Goal: Task Accomplishment & Management: Manage account settings

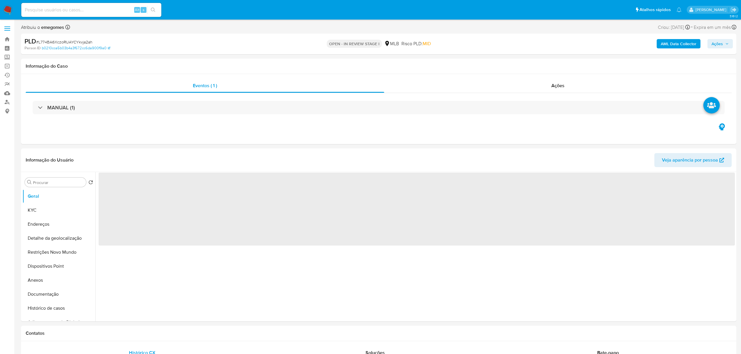
select select "10"
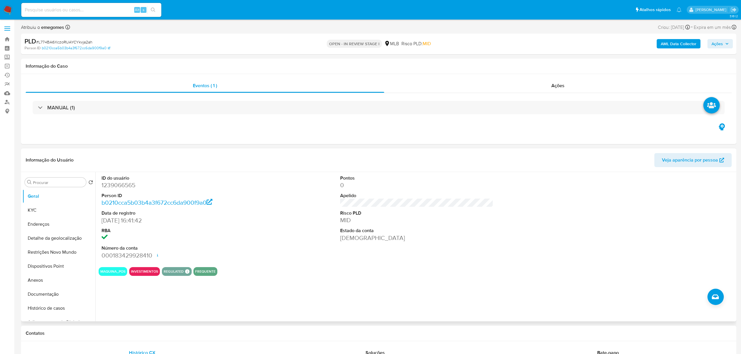
click at [232, 229] on dt "RBA" at bounding box center [177, 230] width 153 height 6
click at [47, 213] on button "KYC" at bounding box center [56, 210] width 68 height 14
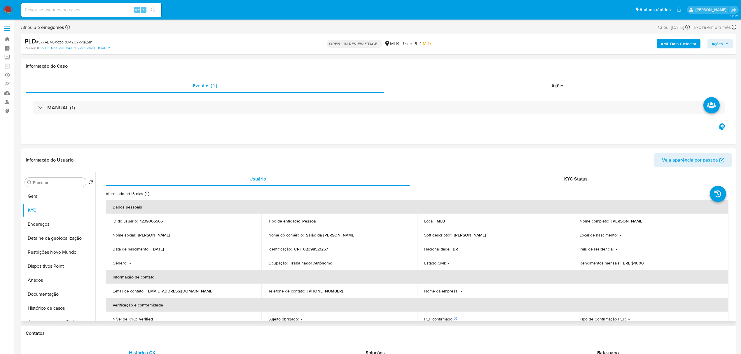
click at [172, 157] on header "Informação do Usuário Veja aparência por pessoa" at bounding box center [379, 160] width 706 height 14
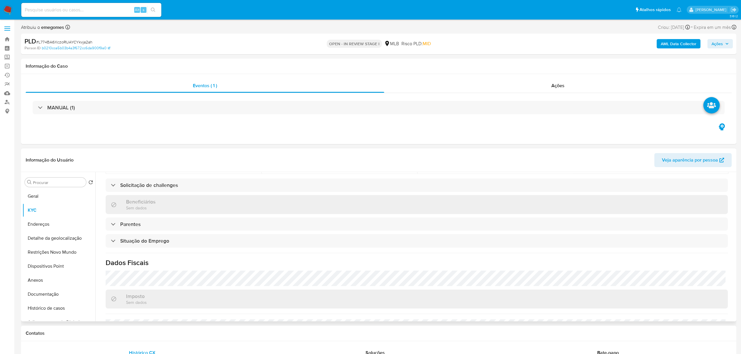
scroll to position [243, 0]
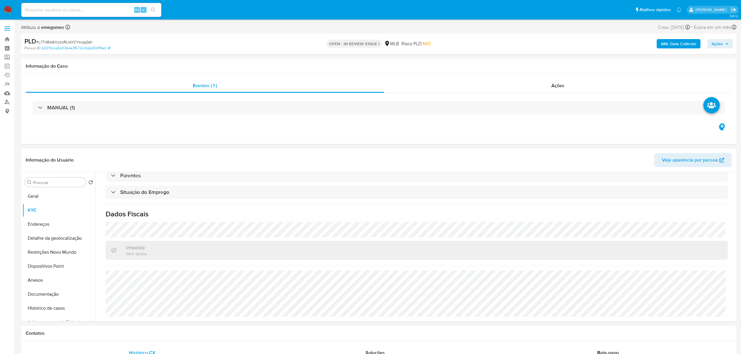
click at [681, 42] on b "AML Data Collector" at bounding box center [679, 43] width 36 height 9
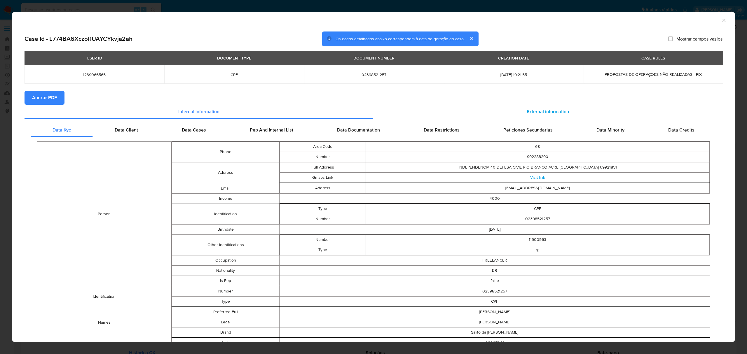
click at [547, 108] on span "External information" at bounding box center [547, 111] width 42 height 7
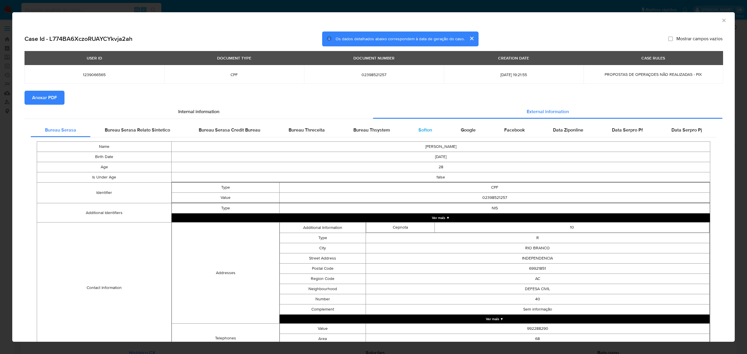
click at [428, 130] on div "Softon" at bounding box center [425, 130] width 42 height 14
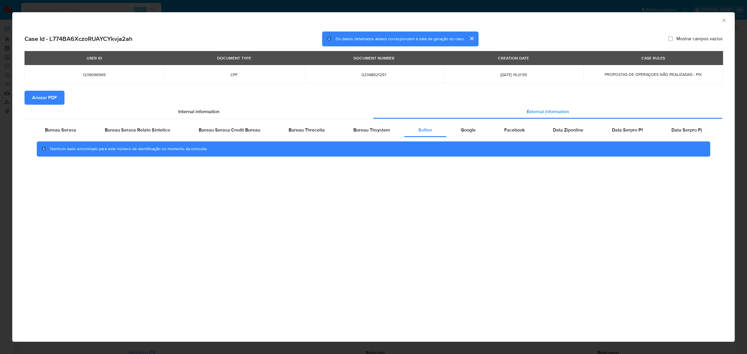
click at [60, 103] on button "Anexar PDF" at bounding box center [44, 98] width 40 height 14
click at [721, 20] on icon "Fechar a janela" at bounding box center [724, 20] width 6 height 6
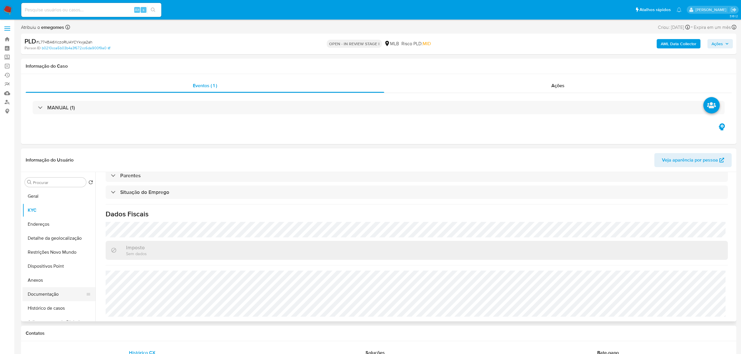
click at [45, 292] on button "Documentação" at bounding box center [56, 294] width 68 height 14
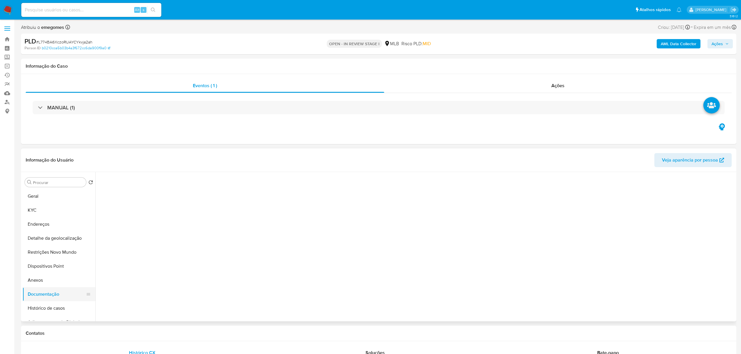
scroll to position [0, 0]
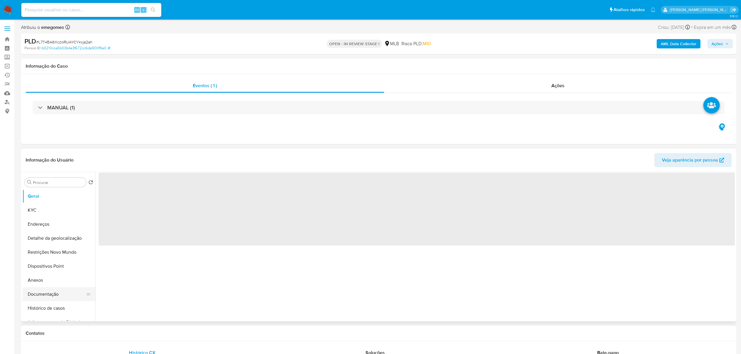
select select "10"
click at [35, 293] on button "Documentação" at bounding box center [56, 294] width 68 height 14
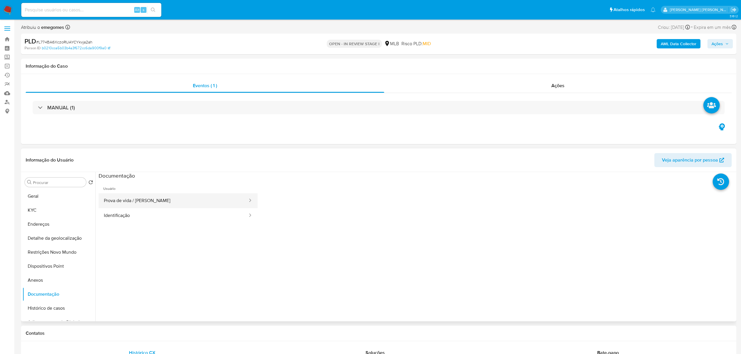
click at [138, 198] on button "Prova de vida / Selfie" at bounding box center [174, 200] width 150 height 15
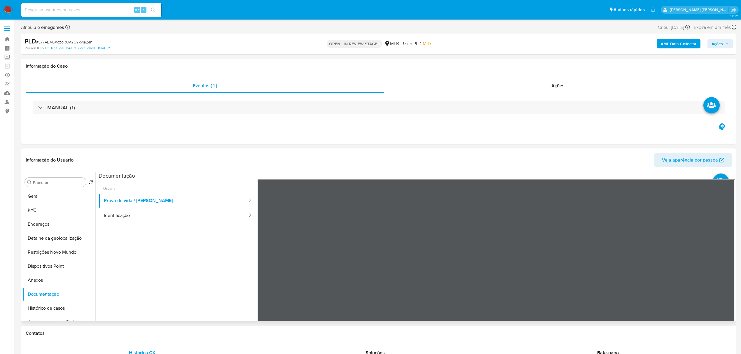
scroll to position [39, 0]
click at [134, 219] on button "Identificação" at bounding box center [174, 215] width 150 height 15
click at [45, 212] on button "KYC" at bounding box center [56, 210] width 68 height 14
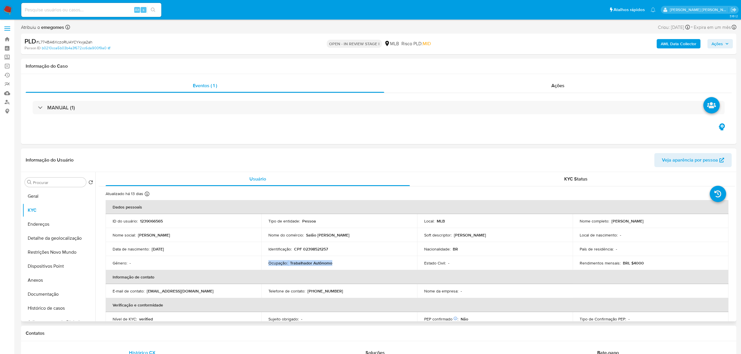
drag, startPoint x: 336, startPoint y: 266, endPoint x: 267, endPoint y: 265, distance: 68.8
click at [267, 265] on td "Ocupação : Trabalhador Autônomo" at bounding box center [339, 263] width 156 height 14
copy div "Ocupação : Trabalhador Autônomo"
click at [42, 296] on button "Documentação" at bounding box center [56, 294] width 68 height 14
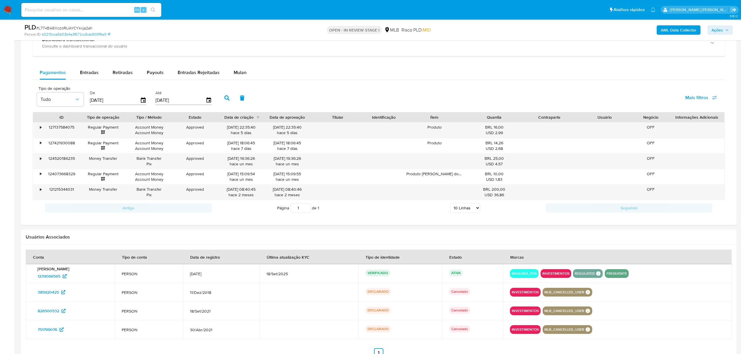
scroll to position [428, 0]
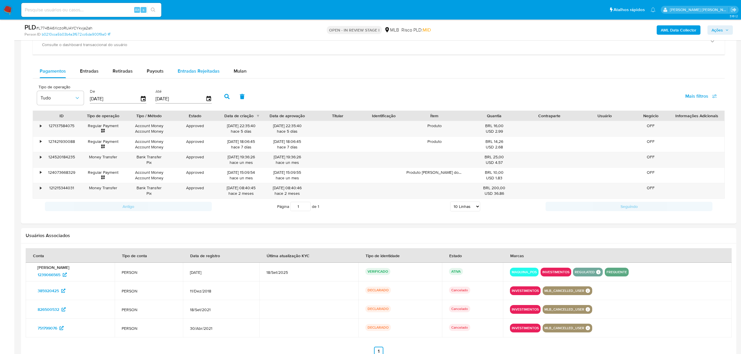
click at [186, 77] on div "Entradas Rejeitadas" at bounding box center [199, 71] width 42 height 14
select select "10"
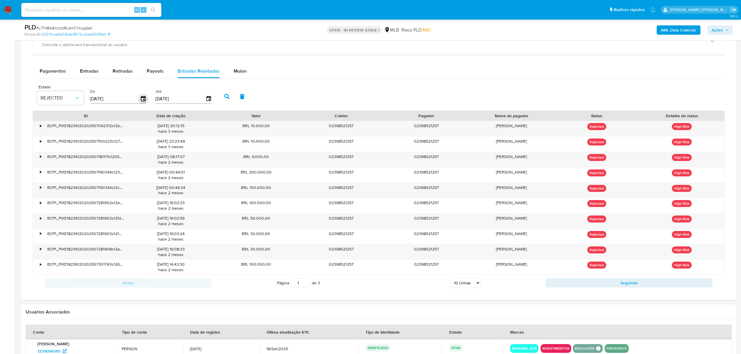
click at [141, 99] on icon "button" at bounding box center [143, 98] width 5 height 5
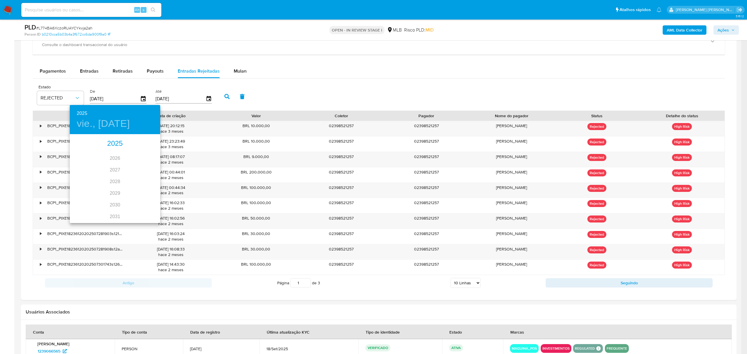
click at [112, 140] on div "2025" at bounding box center [115, 144] width 90 height 12
click at [116, 189] on div "ago." at bounding box center [115, 190] width 30 height 22
click at [127, 161] on button "1" at bounding box center [126, 165] width 10 height 10
type input "01/08/2025"
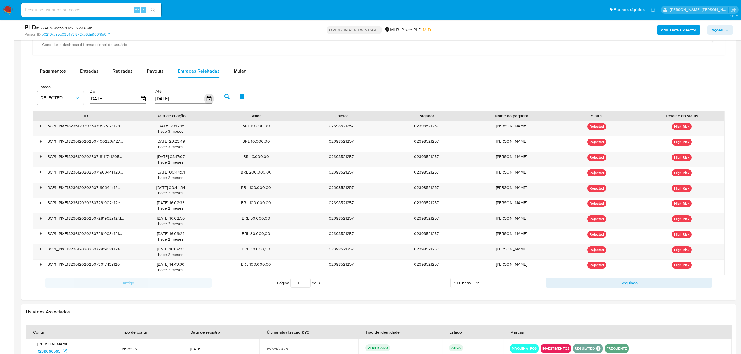
click at [207, 97] on icon "button" at bounding box center [209, 99] width 10 height 10
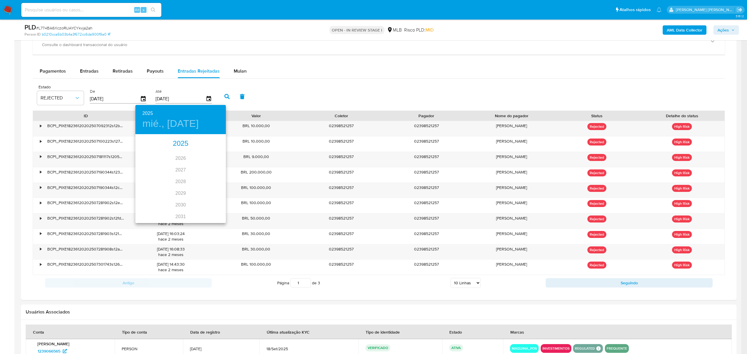
click at [180, 140] on div "2025" at bounding box center [180, 144] width 90 height 12
click at [178, 189] on div "ago." at bounding box center [180, 190] width 30 height 22
click at [213, 205] on p "31" at bounding box center [215, 207] width 5 height 6
type input "31/08/2025"
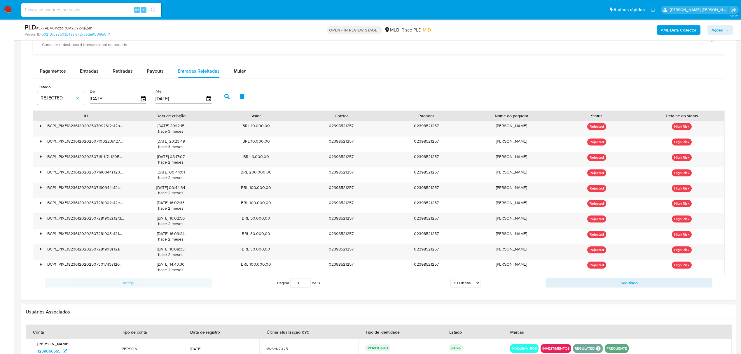
click at [229, 94] on button "button" at bounding box center [226, 97] width 15 height 14
click at [477, 286] on select "5 Linhas 10 Linhas 20 Linhas 25 Linhas 50 Linhas 100 Linhas" at bounding box center [465, 283] width 30 height 10
select select "20"
click at [450, 281] on select "5 Linhas 10 Linhas 20 Linhas 25 Linhas 50 Linhas 100 Linhas" at bounding box center [465, 283] width 30 height 10
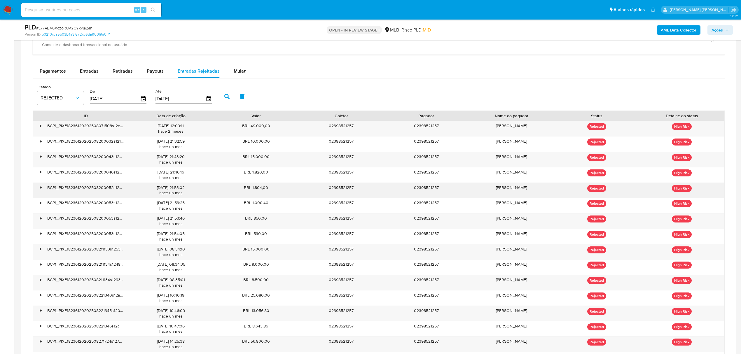
drag, startPoint x: 497, startPoint y: 189, endPoint x: 540, endPoint y: 196, distance: 42.9
click at [540, 196] on div "Kelly Karine da Costa" at bounding box center [511, 190] width 85 height 15
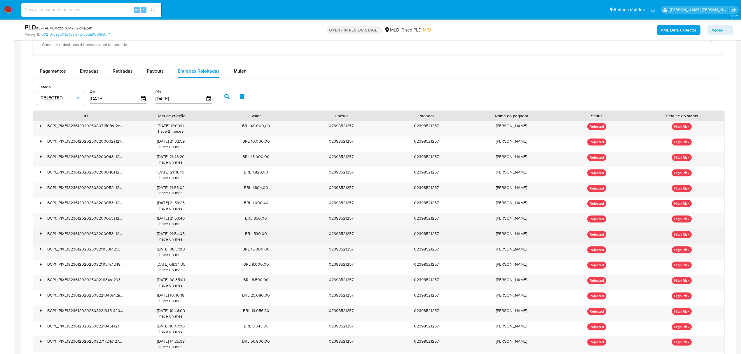
drag, startPoint x: 503, startPoint y: 238, endPoint x: 534, endPoint y: 236, distance: 31.6
click at [534, 236] on div "Kelly Karine da Costa" at bounding box center [511, 236] width 85 height 15
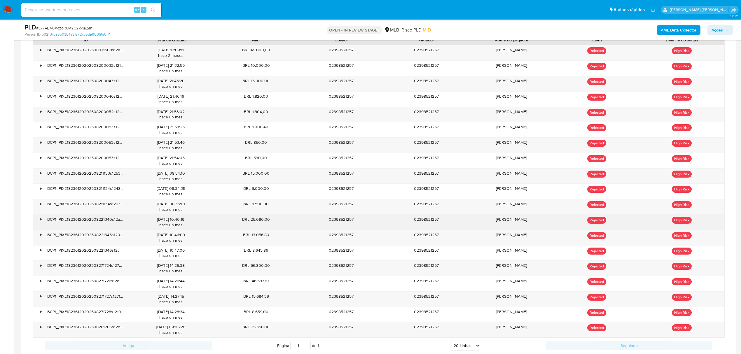
scroll to position [505, 0]
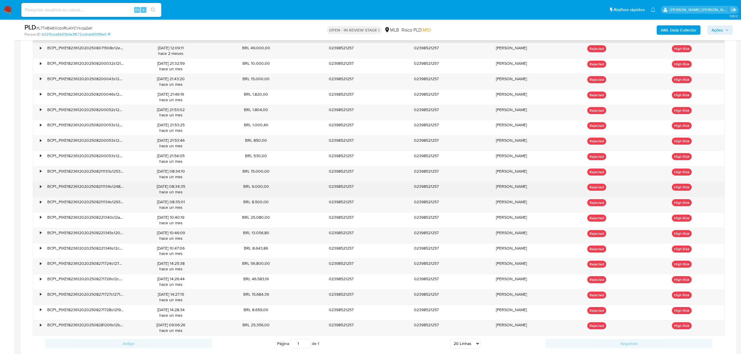
drag, startPoint x: 500, startPoint y: 188, endPoint x: 533, endPoint y: 190, distance: 33.0
click at [533, 190] on div "Kelly Karine da Costa" at bounding box center [511, 189] width 85 height 15
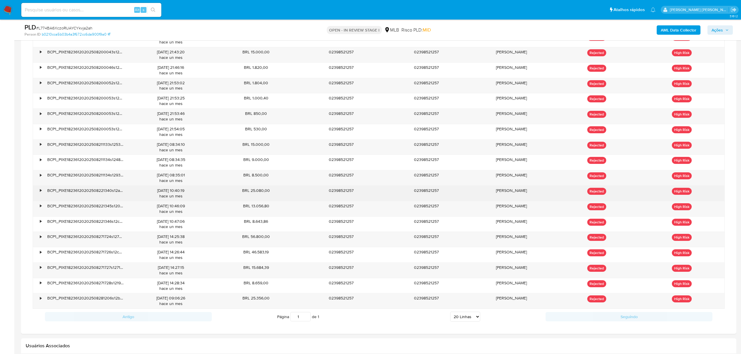
scroll to position [544, 0]
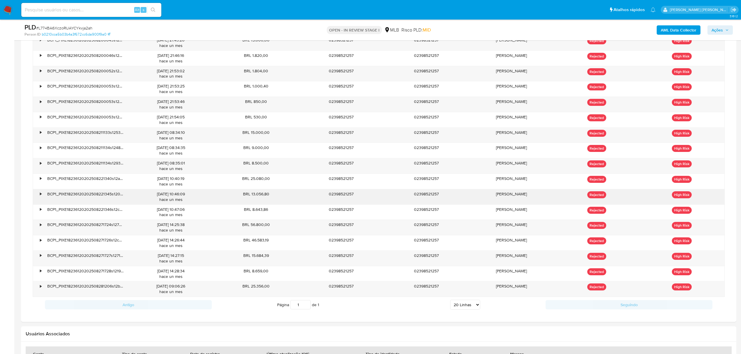
drag, startPoint x: 503, startPoint y: 196, endPoint x: 521, endPoint y: 197, distance: 17.8
click at [521, 197] on div "Kelly Karine da Costa" at bounding box center [511, 196] width 85 height 15
drag, startPoint x: 512, startPoint y: 228, endPoint x: 530, endPoint y: 228, distance: 18.4
click at [530, 228] on div "Kelly Karine da Costa" at bounding box center [511, 227] width 85 height 15
drag, startPoint x: 507, startPoint y: 260, endPoint x: 527, endPoint y: 260, distance: 19.8
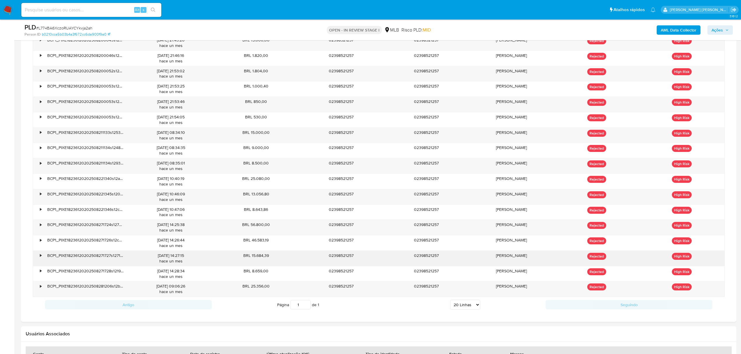
click at [527, 260] on div "Kelly Karine da Costa" at bounding box center [511, 258] width 85 height 15
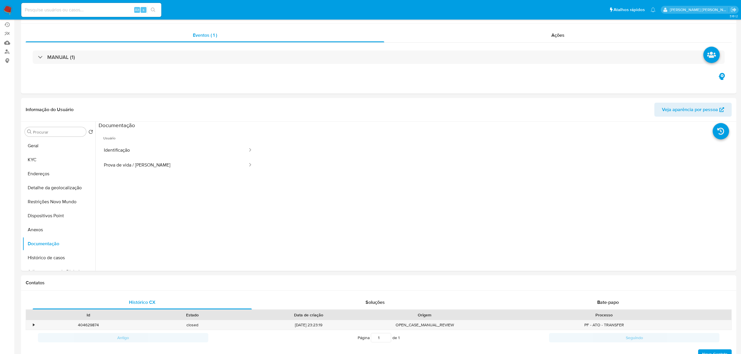
scroll to position [0, 0]
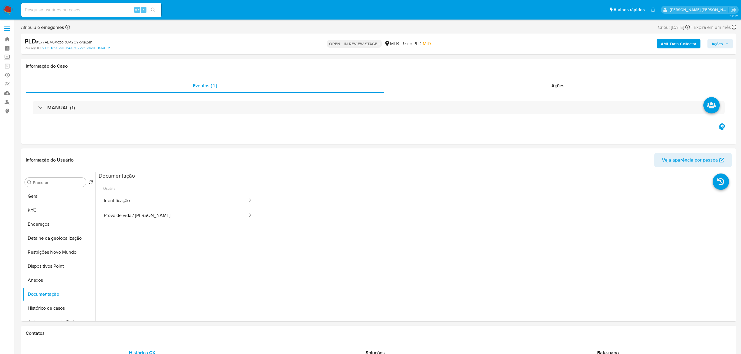
click at [669, 43] on b "AML Data Collector" at bounding box center [679, 43] width 36 height 9
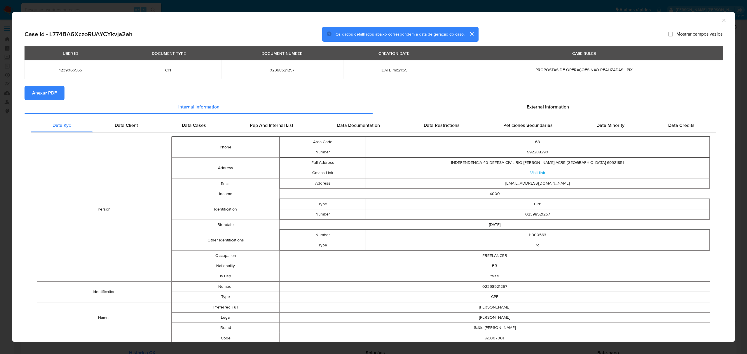
click at [47, 95] on span "Anexar PDF" at bounding box center [44, 93] width 25 height 13
click at [721, 18] on icon "Fechar a janela" at bounding box center [724, 20] width 6 height 6
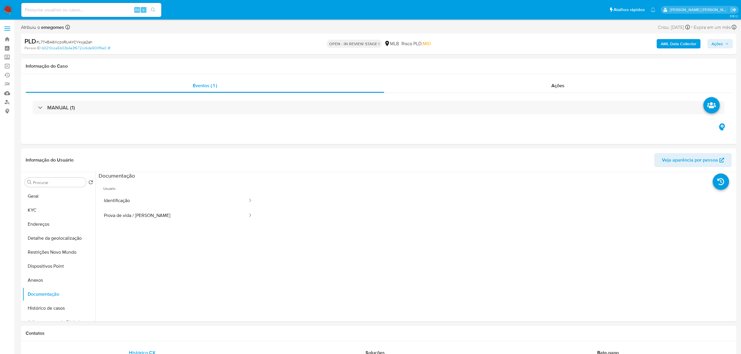
scroll to position [39, 0]
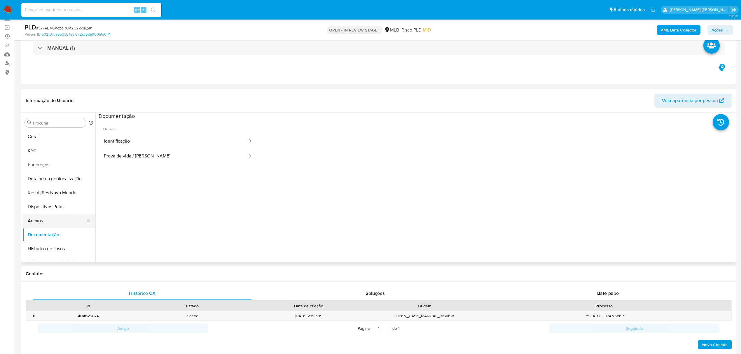
click at [38, 218] on button "Anexos" at bounding box center [56, 221] width 68 height 14
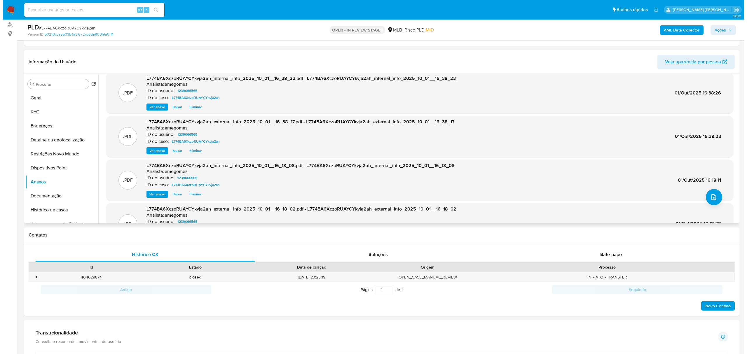
scroll to position [0, 0]
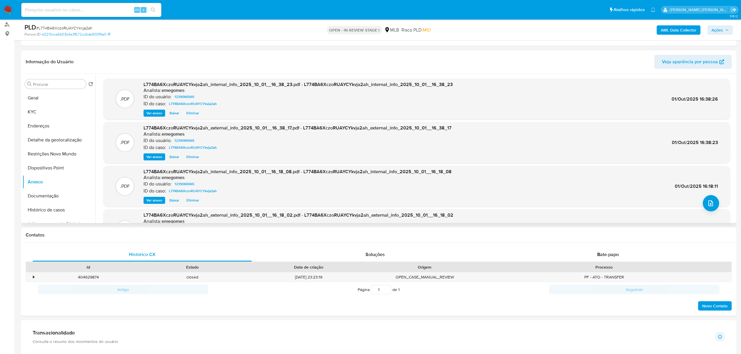
click at [190, 111] on span "Eliminar" at bounding box center [192, 113] width 13 height 6
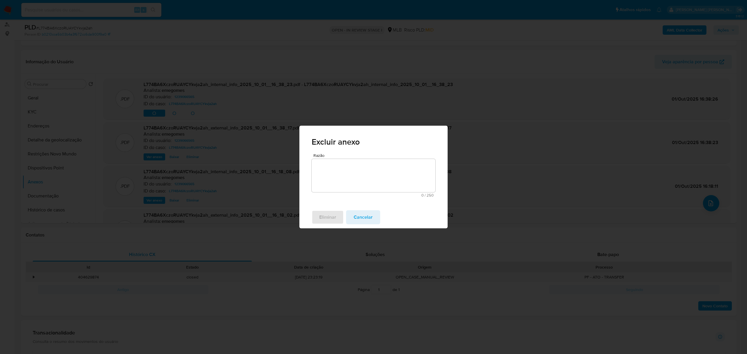
click at [349, 179] on textarea "Razão" at bounding box center [373, 175] width 124 height 33
drag, startPoint x: 359, startPoint y: 165, endPoint x: 296, endPoint y: 165, distance: 62.4
click at [296, 165] on div "Excluir anexo Razão Arquivo duplicado 17 / 250 233 caracteres restantes Elimina…" at bounding box center [373, 177] width 747 height 354
type textarea "Arquivo duplicado"
click at [321, 213] on span "Eliminar" at bounding box center [327, 217] width 17 height 13
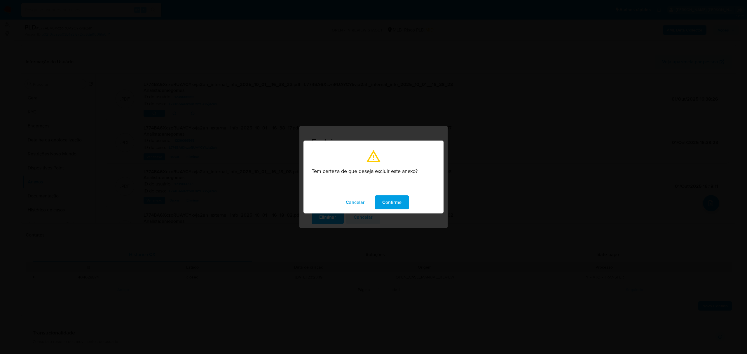
click at [391, 207] on span "Confirme" at bounding box center [391, 202] width 19 height 13
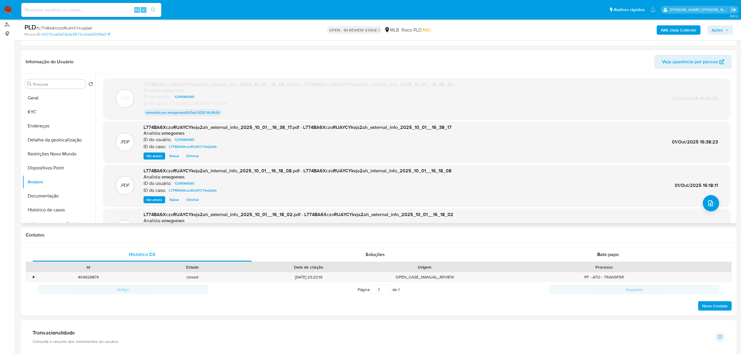
click at [193, 157] on span "Eliminar" at bounding box center [192, 156] width 13 height 6
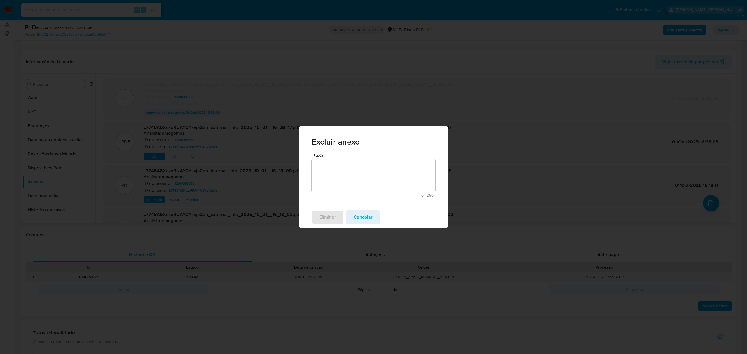
click at [333, 167] on textarea "Razão" at bounding box center [373, 175] width 124 height 33
paste textarea "Arquivo duplicado"
type textarea "Arquivo duplicado"
click at [326, 217] on span "Eliminar" at bounding box center [327, 217] width 17 height 13
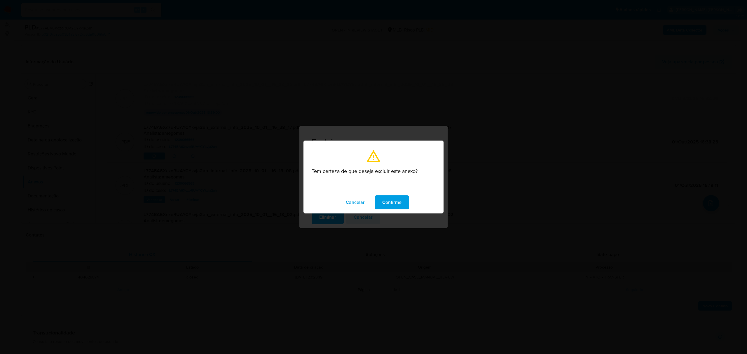
click at [384, 197] on span "Confirme" at bounding box center [391, 202] width 19 height 13
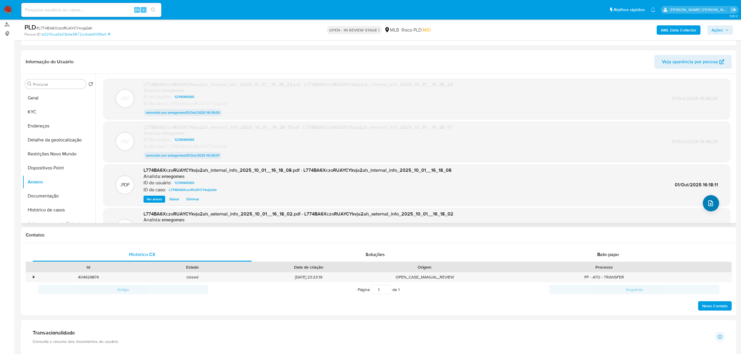
drag, startPoint x: 719, startPoint y: 200, endPoint x: 710, endPoint y: 202, distance: 9.6
click at [719, 200] on div ".PDF L774BA6XczoRUAYCYkvja2ah_internal_info_2025_10_01__16_18_08.pdf - L774BA6X…" at bounding box center [416, 185] width 621 height 36
click at [708, 202] on icon "upload-file" at bounding box center [710, 203] width 7 height 7
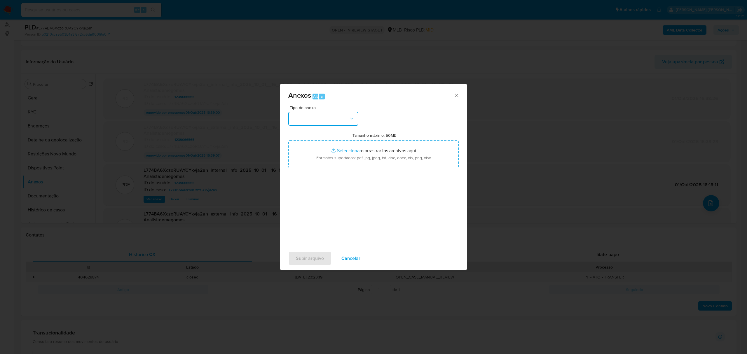
click at [354, 118] on icon "button" at bounding box center [352, 119] width 6 height 6
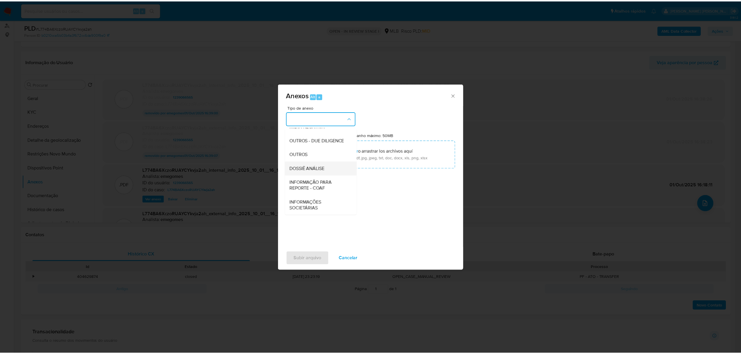
scroll to position [90, 0]
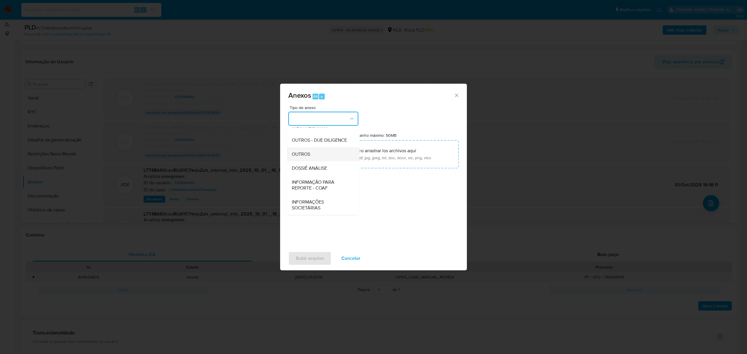
click at [315, 155] on div "OUTROS" at bounding box center [321, 154] width 59 height 14
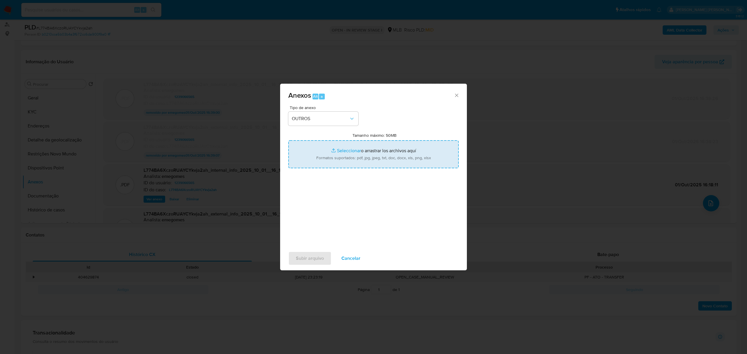
click at [341, 147] on input "Tamanho máximo: 50MB Seleccionar archivos" at bounding box center [373, 154] width 170 height 28
type input "C:\fakepath\MOV - Kelly Karine da Costa .xlsx"
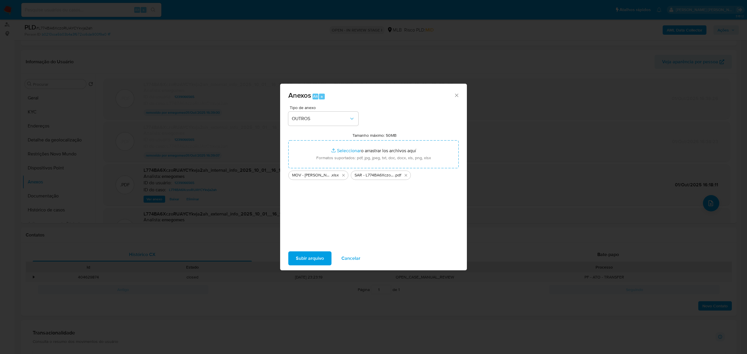
click at [307, 255] on span "Subir arquivo" at bounding box center [310, 258] width 28 height 13
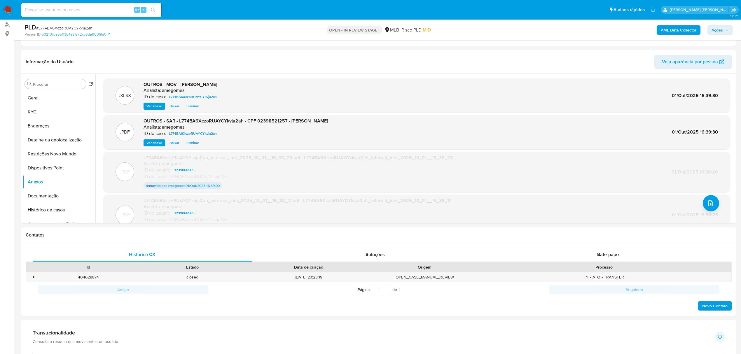
click at [726, 30] on icon "button" at bounding box center [726, 29] width 3 height 3
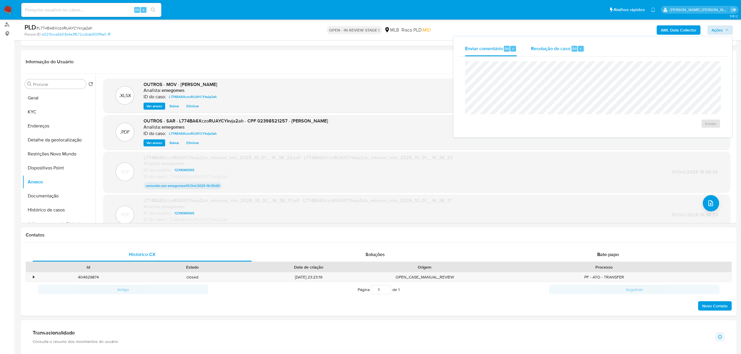
click at [567, 47] on span "Resolução do caso" at bounding box center [550, 48] width 39 height 7
click at [695, 134] on span "ROI Proposal" at bounding box center [696, 133] width 30 height 8
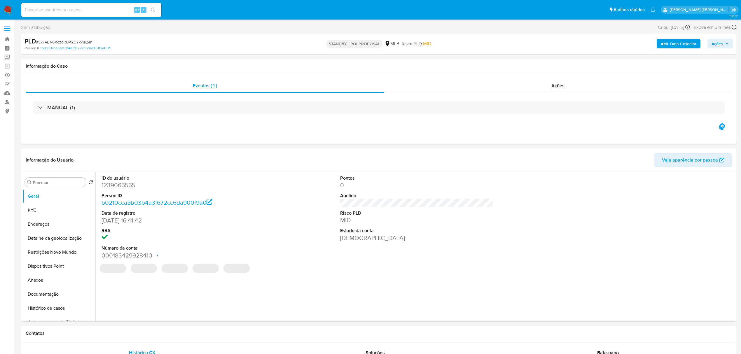
select select "10"
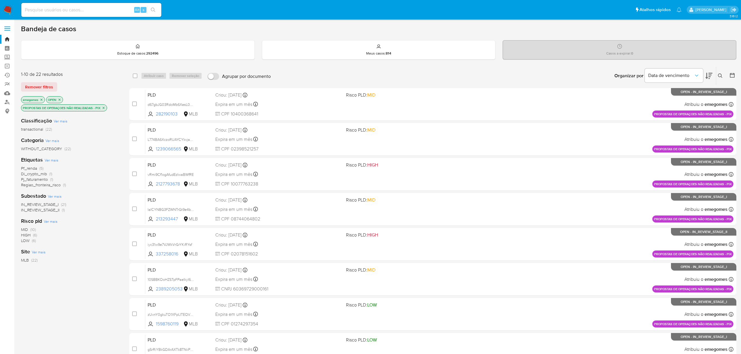
click at [104, 108] on icon "close-filter" at bounding box center [104, 108] width 2 height 2
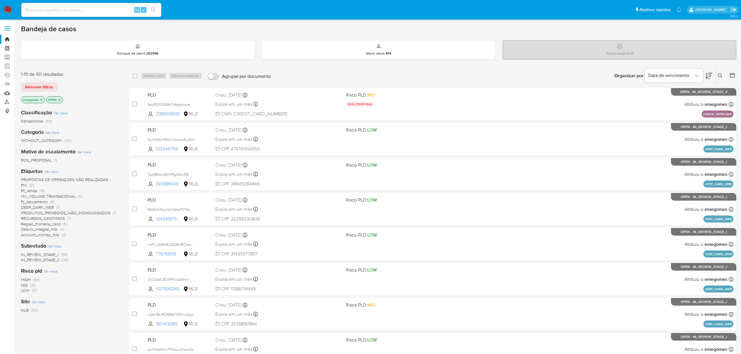
click at [51, 223] on span "Regiao_fronteira_risco" at bounding box center [41, 224] width 40 height 6
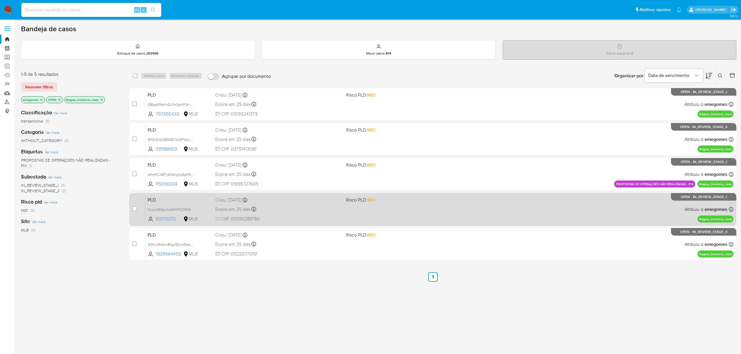
click at [292, 205] on div "Expira em 25 dias Expira em 27/10/2025 00:12:16" at bounding box center [278, 209] width 126 height 8
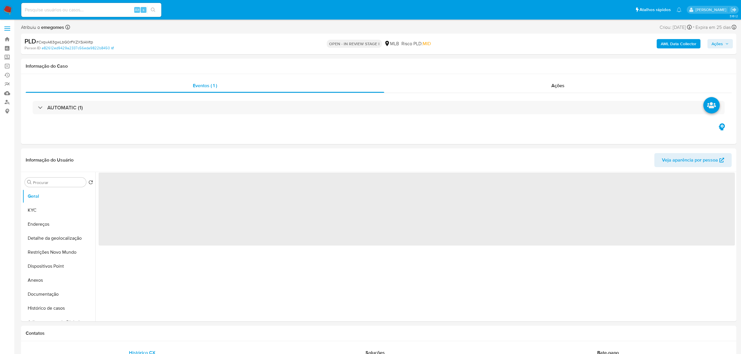
select select "10"
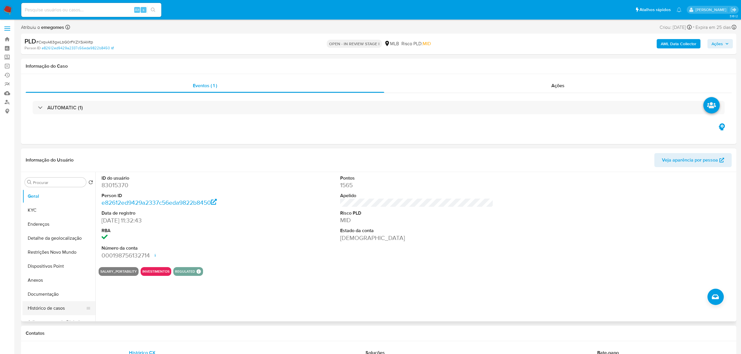
click at [50, 307] on button "Histórico de casos" at bounding box center [56, 308] width 68 height 14
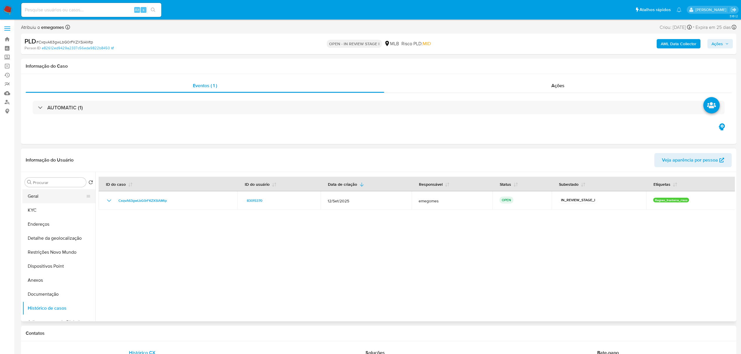
click at [41, 194] on button "Geral" at bounding box center [56, 196] width 68 height 14
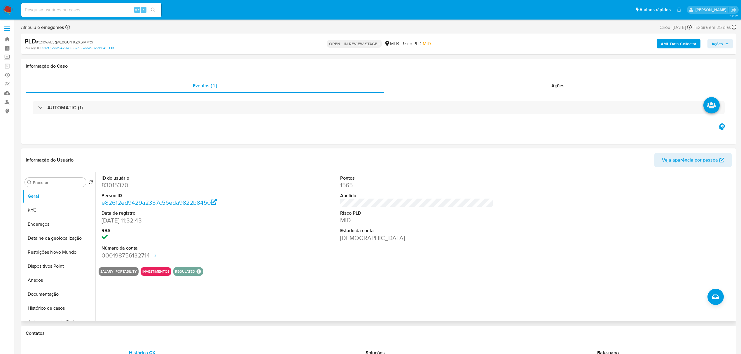
click at [216, 159] on header "Informação do Usuário Veja aparência por pessoa" at bounding box center [379, 160] width 706 height 14
click at [44, 210] on button "KYC" at bounding box center [56, 210] width 68 height 14
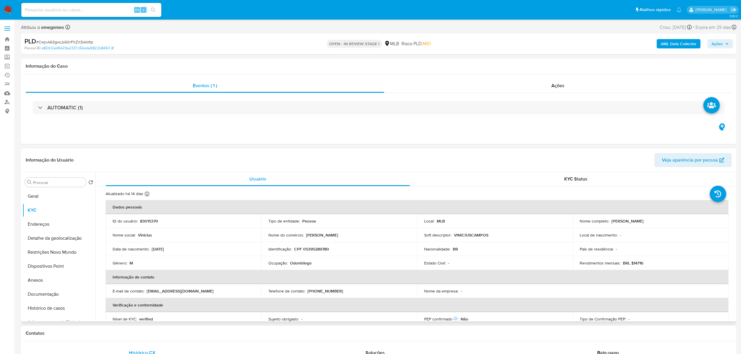
click at [215, 156] on header "Informação do Usuário Veja aparência por pessoa" at bounding box center [379, 160] width 706 height 14
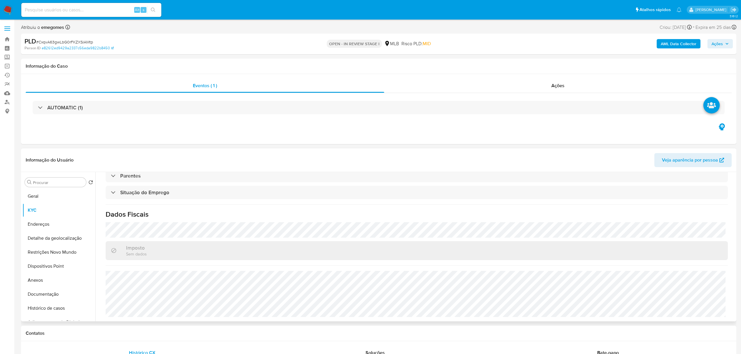
scroll to position [243, 0]
click at [194, 222] on div "Atualizado há 14 dias Criado: 14/03/2020 08:15:05 Atualizado: 18/09/2025 04:32:…" at bounding box center [417, 132] width 636 height 378
click at [45, 224] on button "Endereços" at bounding box center [56, 224] width 68 height 14
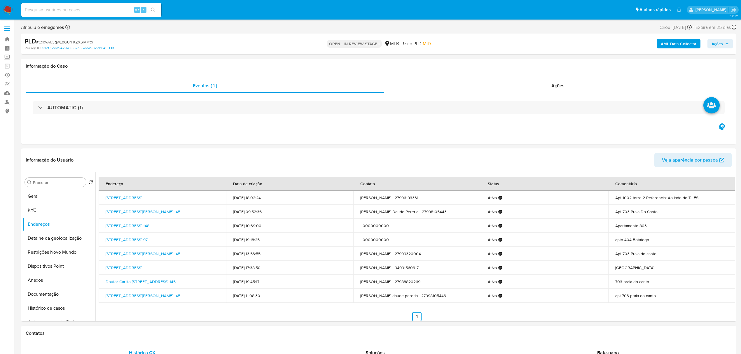
click at [57, 241] on button "Detalhe da geolocalização" at bounding box center [56, 238] width 68 height 14
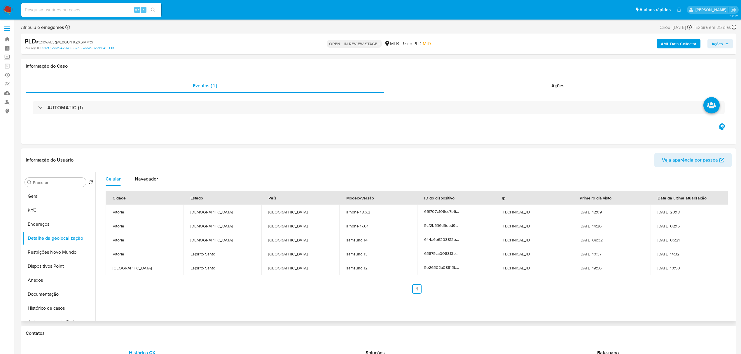
click at [139, 148] on div "Informação do Usuário Veja aparência por pessoa" at bounding box center [378, 160] width 715 height 24
click at [55, 255] on button "Restrições Novo Mundo" at bounding box center [56, 252] width 68 height 14
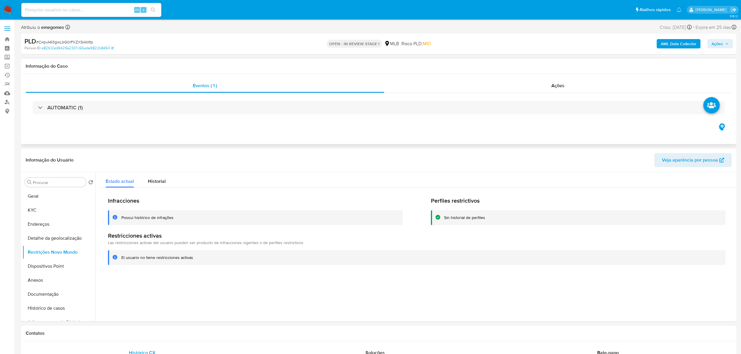
click at [152, 137] on div "Eventos ( 1 ) Ações AUTOMATIC (1)" at bounding box center [378, 109] width 715 height 70
click at [50, 266] on button "Dispositivos Point" at bounding box center [56, 266] width 68 height 14
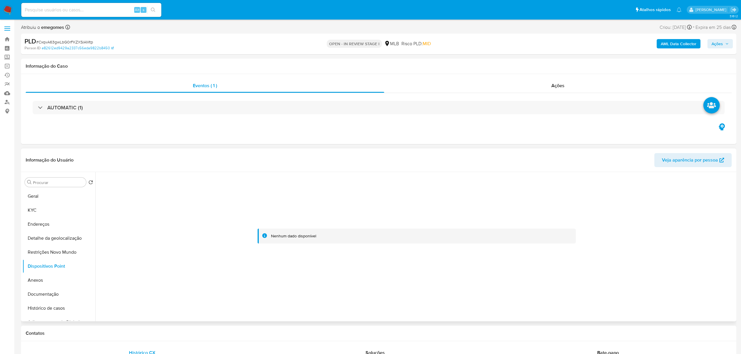
click at [158, 150] on div "Informação do Usuário Veja aparência por pessoa" at bounding box center [378, 160] width 715 height 24
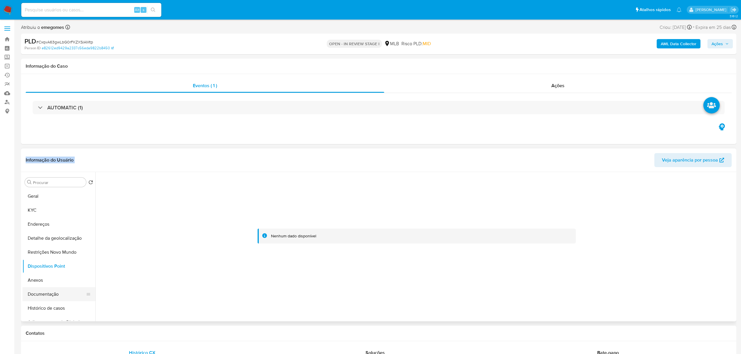
click at [52, 297] on button "Documentação" at bounding box center [56, 294] width 68 height 14
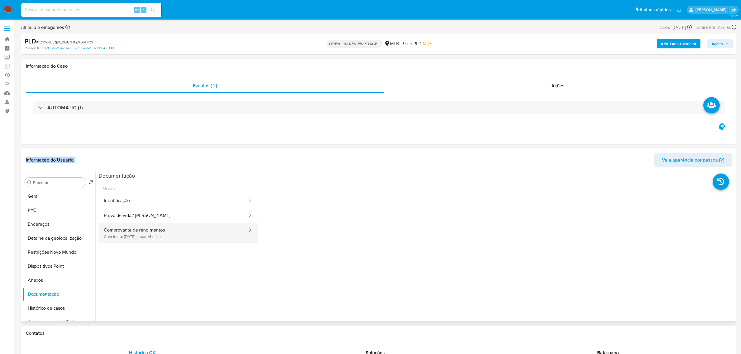
click at [147, 236] on button "Comprovante de rendimentos Concluído: 17/09/2025 (hace 14 días)" at bounding box center [174, 233] width 150 height 20
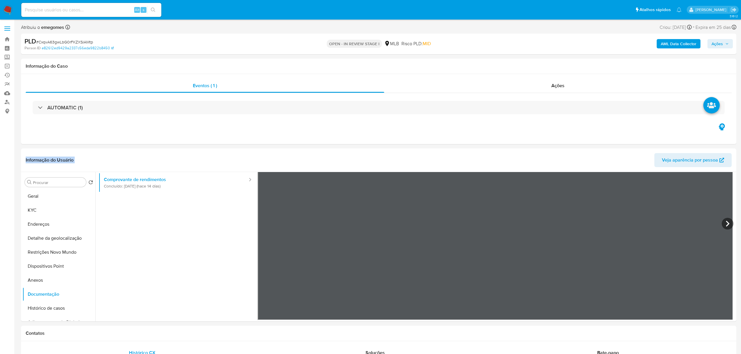
scroll to position [51, 0]
click at [46, 208] on button "KYC" at bounding box center [56, 210] width 68 height 14
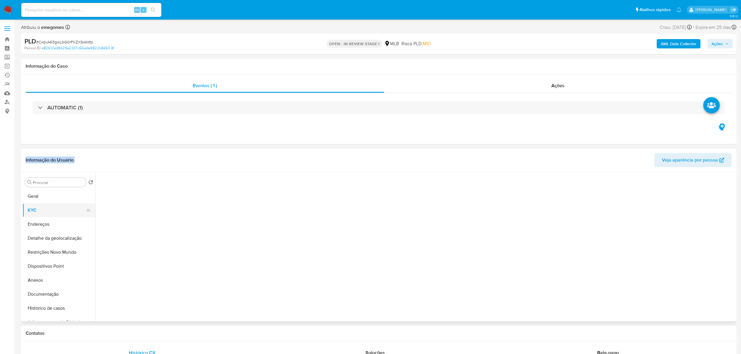
scroll to position [0, 0]
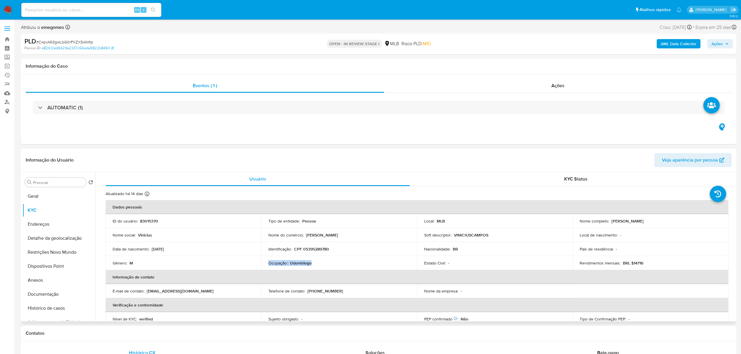
drag, startPoint x: 318, startPoint y: 264, endPoint x: 266, endPoint y: 265, distance: 51.9
click at [266, 265] on td "Ocupação : Odontólogo" at bounding box center [339, 263] width 156 height 14
copy div "Ocupação : Odontólogo"
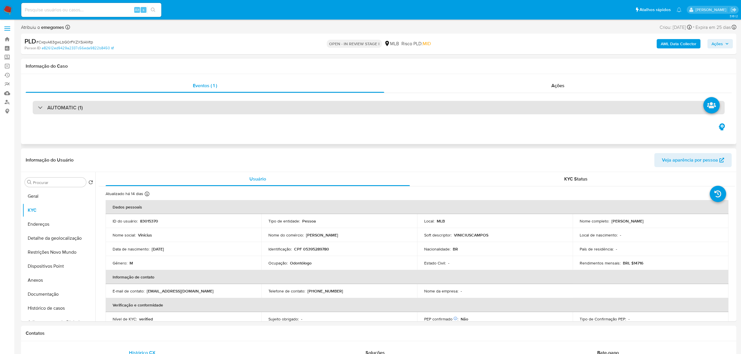
click at [129, 110] on div "AUTOMATIC (1)" at bounding box center [379, 107] width 692 height 13
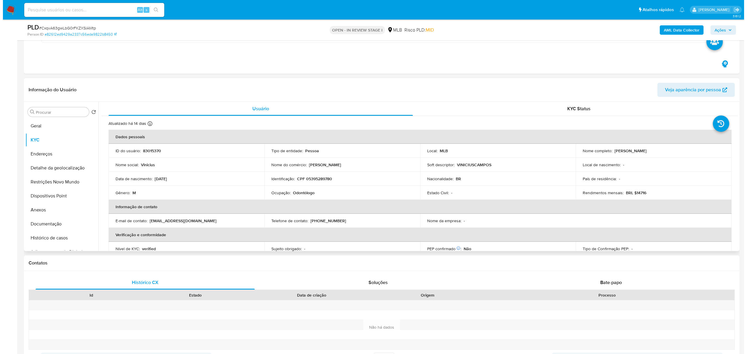
scroll to position [233, 0]
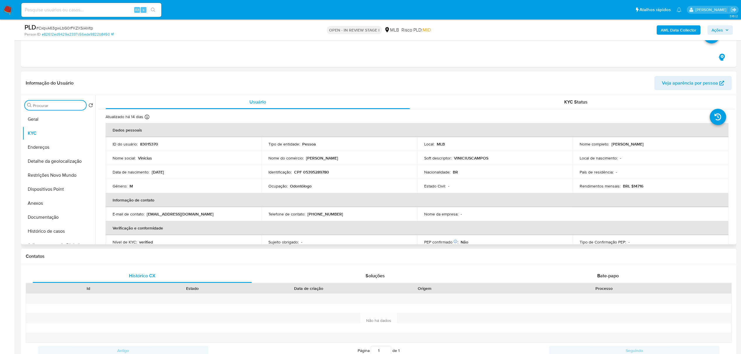
click at [57, 104] on input "Procurar" at bounding box center [58, 105] width 51 height 5
click at [40, 215] on button "Documentação" at bounding box center [56, 217] width 68 height 14
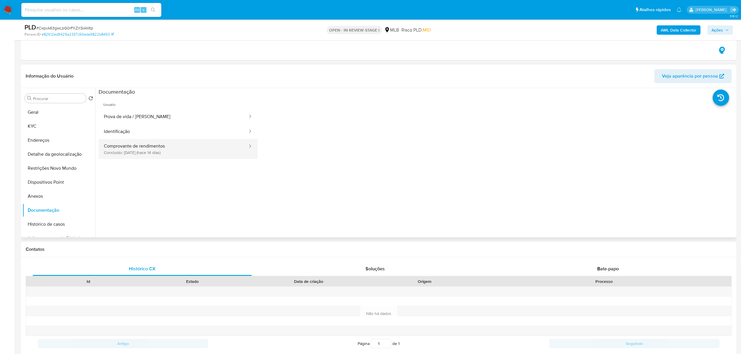
click at [155, 150] on button "Comprovante de rendimentos Concluído: 17/09/2025 (hace 14 días)" at bounding box center [174, 149] width 150 height 20
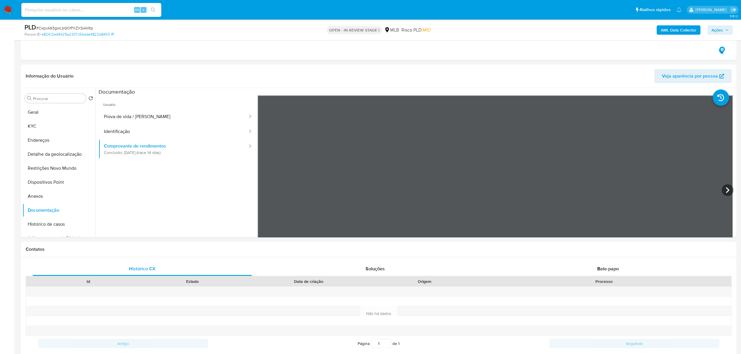
click at [684, 32] on b "AML Data Collector" at bounding box center [679, 29] width 36 height 9
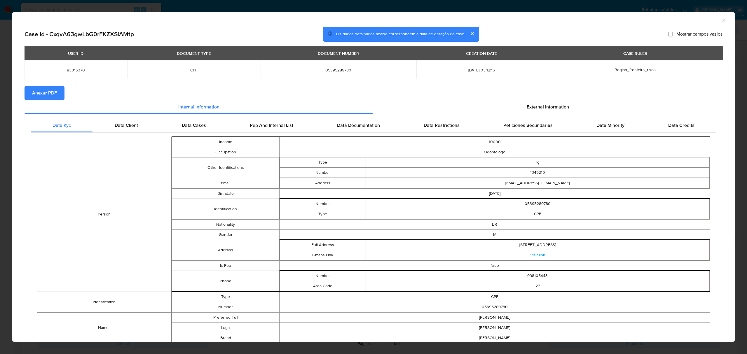
click at [50, 97] on span "Anexar PDF" at bounding box center [44, 93] width 25 height 13
click at [721, 22] on icon "Fechar a janela" at bounding box center [724, 20] width 6 height 6
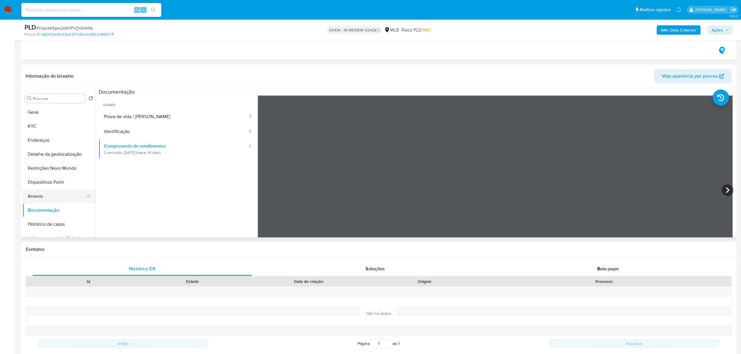
click at [44, 199] on button "Anexos" at bounding box center [56, 196] width 68 height 14
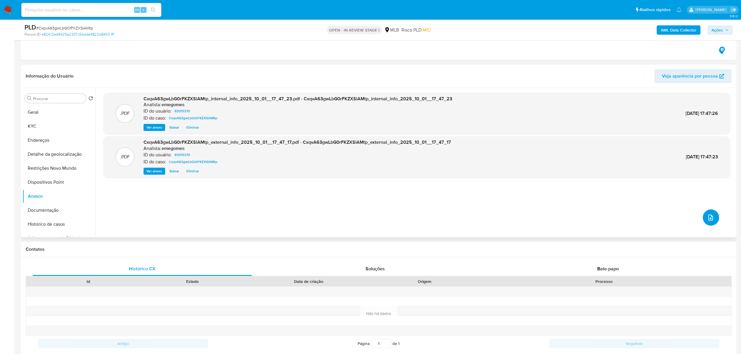
click at [709, 220] on icon "upload-file" at bounding box center [710, 217] width 7 height 7
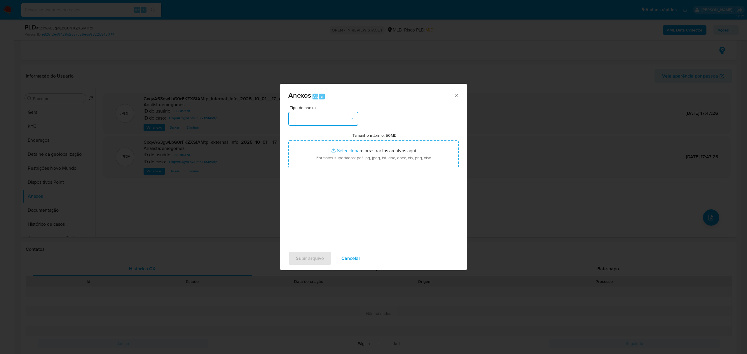
click at [356, 118] on button "button" at bounding box center [323, 119] width 70 height 14
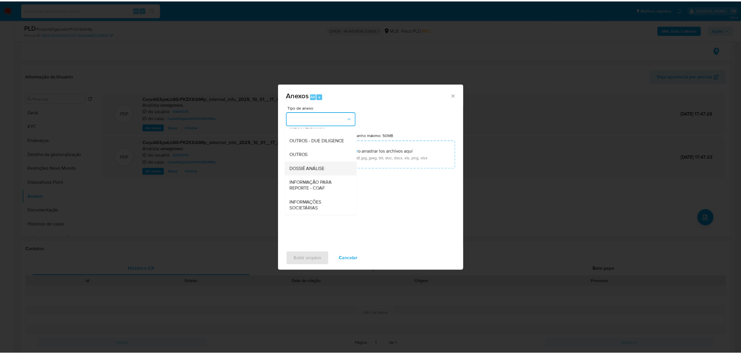
scroll to position [90, 0]
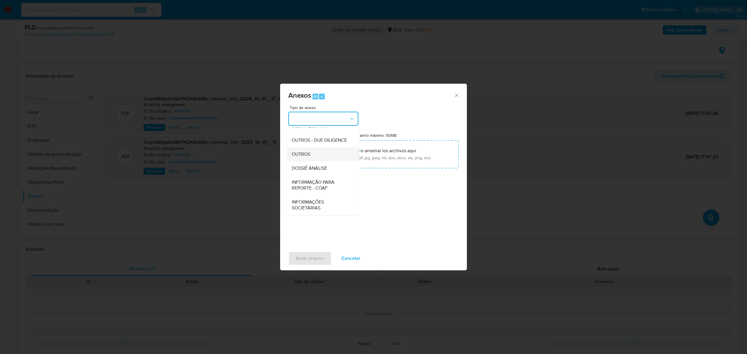
click at [306, 152] on span "OUTROS" at bounding box center [301, 154] width 18 height 6
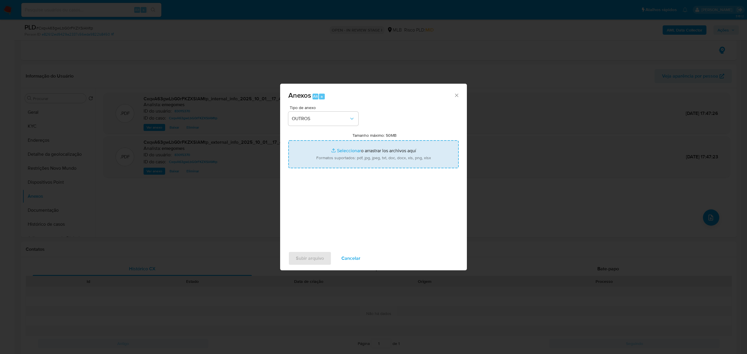
click at [341, 152] on input "Tamanho máximo: 50MB Seleccionar archivos" at bounding box center [373, 154] width 170 height 28
type input "C:\fakepath\MOV - VINCIUS CAMPOS DAUDE.xlsx"
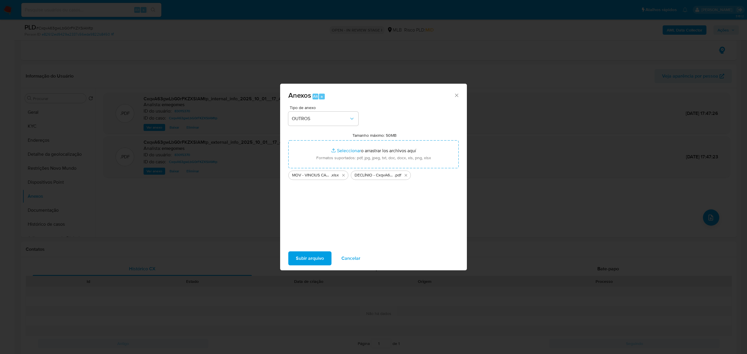
click at [304, 260] on span "Subir arquivo" at bounding box center [310, 258] width 28 height 13
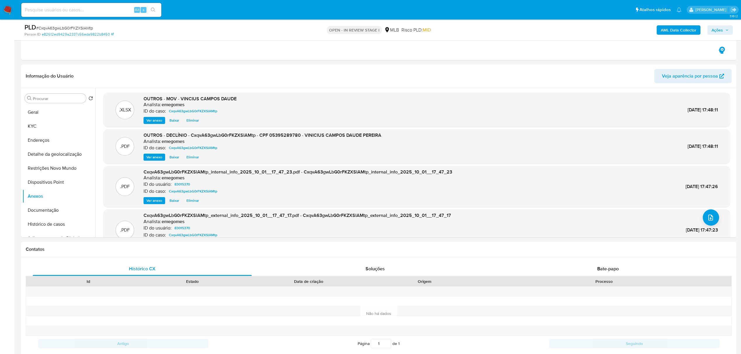
click at [727, 31] on icon "button" at bounding box center [726, 29] width 3 height 3
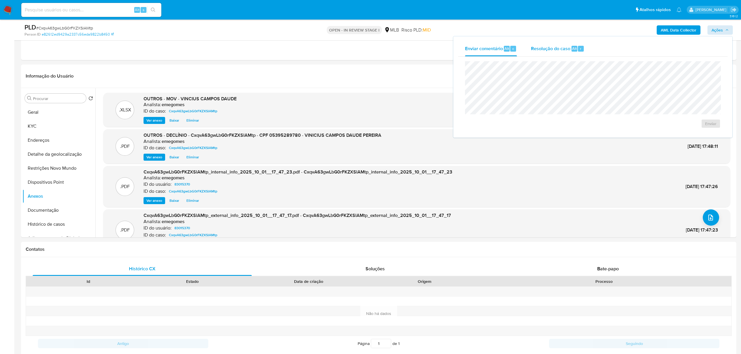
click at [551, 48] on span "Resolução do caso" at bounding box center [550, 48] width 39 height 7
click at [643, 132] on span "No ROI" at bounding box center [653, 133] width 30 height 8
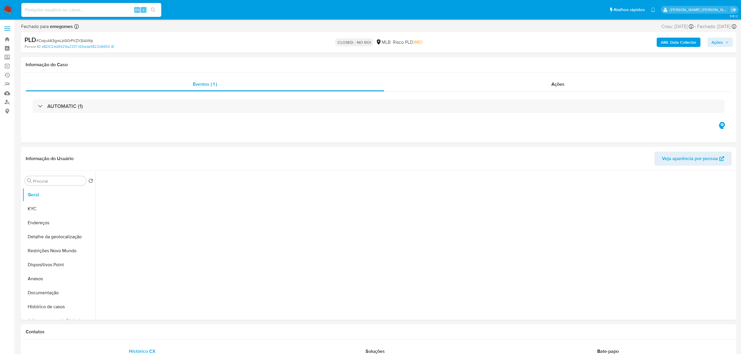
select select "10"
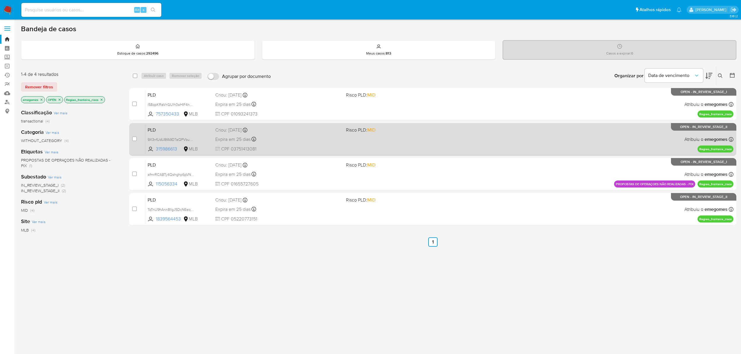
click at [304, 143] on div "PLD 9X3nfUdUBfA9D7aQPVbuN62y 315986613 MLB Risco PLD: MID Criou: [DATE] Criou: …" at bounding box center [439, 139] width 588 height 29
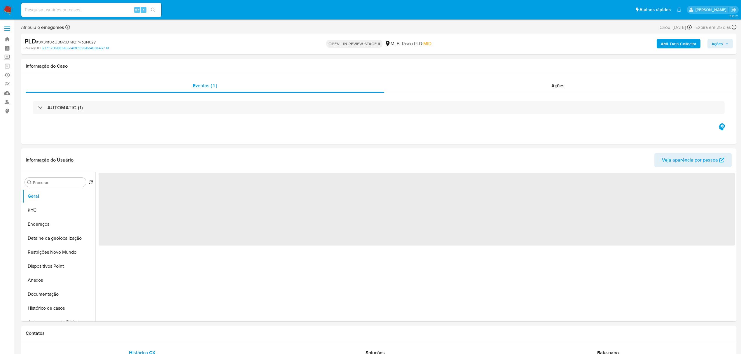
select select "10"
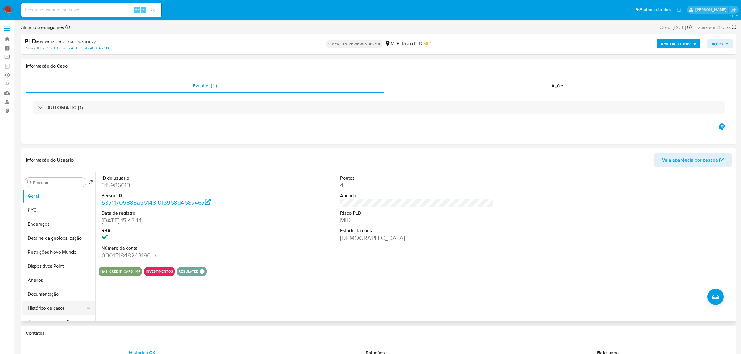
click at [51, 310] on button "Histórico de casos" at bounding box center [56, 308] width 68 height 14
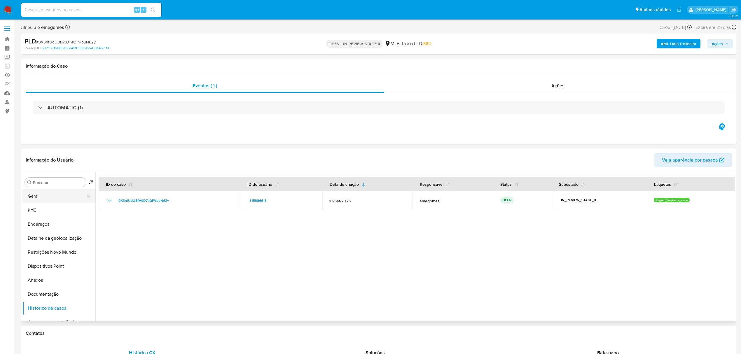
click at [44, 199] on button "Geral" at bounding box center [56, 196] width 68 height 14
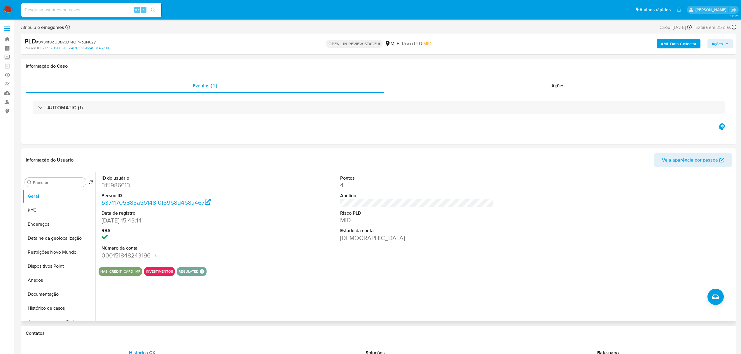
click at [250, 190] on dl "ID do usuário 315986613 Person ID 53711705883a56148f0f3968d468a467 Data de regi…" at bounding box center [177, 217] width 153 height 85
click at [39, 211] on button "KYC" at bounding box center [56, 210] width 68 height 14
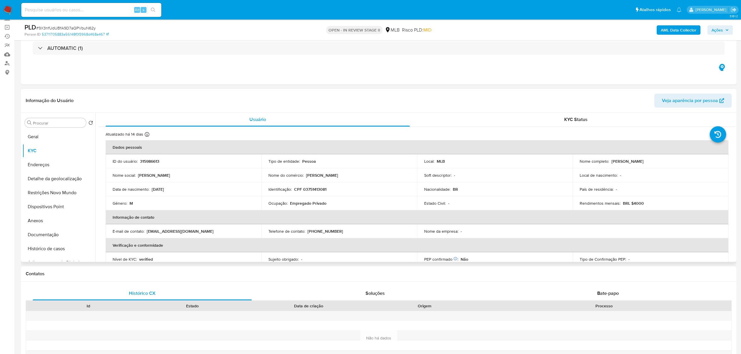
click at [222, 184] on td "Data de nascimento : [DEMOGRAPHIC_DATA]" at bounding box center [184, 189] width 156 height 14
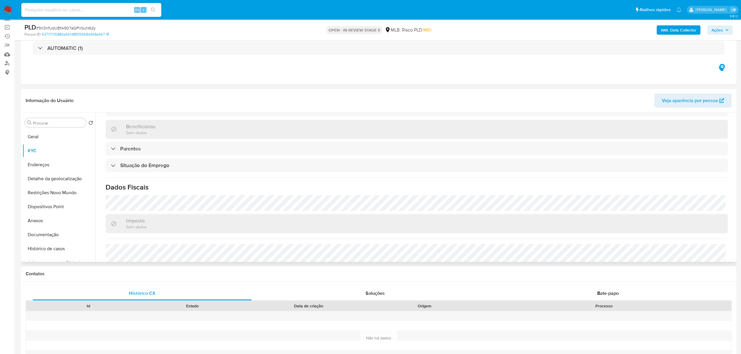
scroll to position [243, 0]
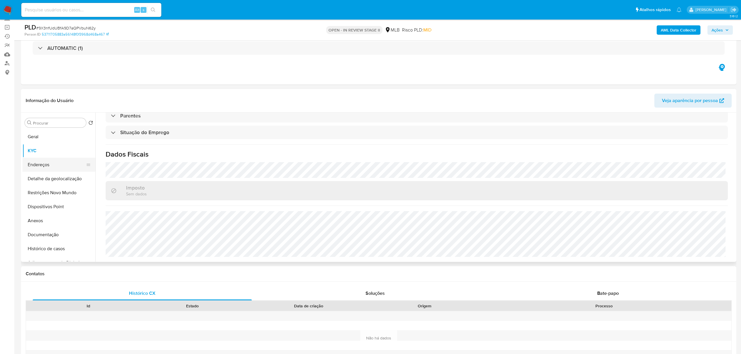
click at [43, 163] on button "Endereços" at bounding box center [56, 165] width 68 height 14
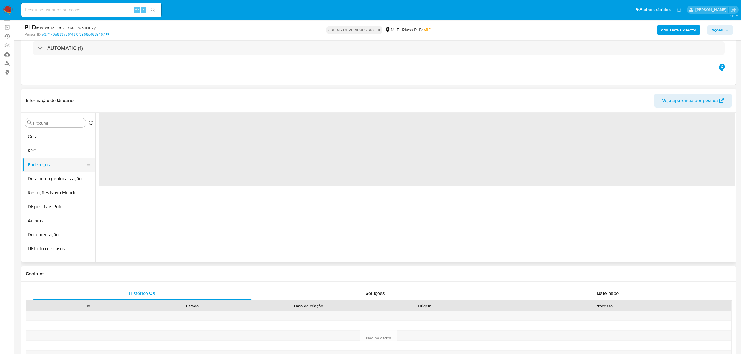
scroll to position [0, 0]
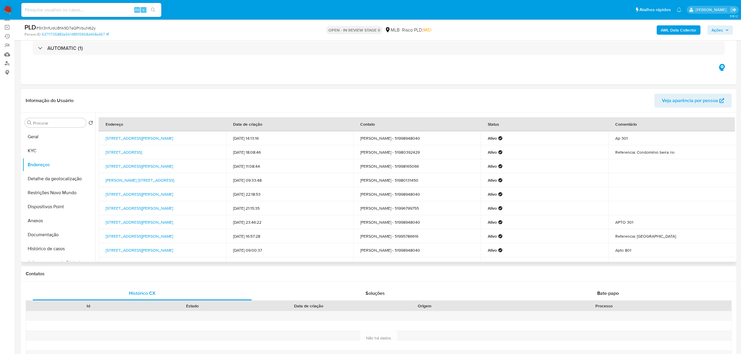
click at [141, 96] on header "Informação do Usuário Veja aparência por pessoa" at bounding box center [379, 101] width 706 height 14
click at [58, 176] on button "Detalhe da geolocalização" at bounding box center [56, 179] width 68 height 14
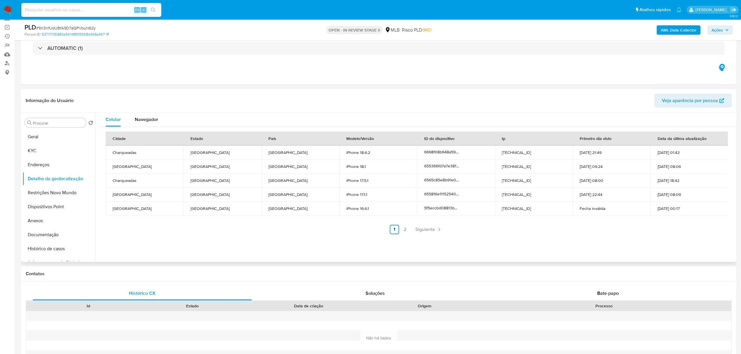
click at [160, 101] on header "Informação do Usuário Veja aparência por pessoa" at bounding box center [379, 101] width 706 height 14
click at [40, 188] on button "Restrições Novo Mundo" at bounding box center [56, 193] width 68 height 14
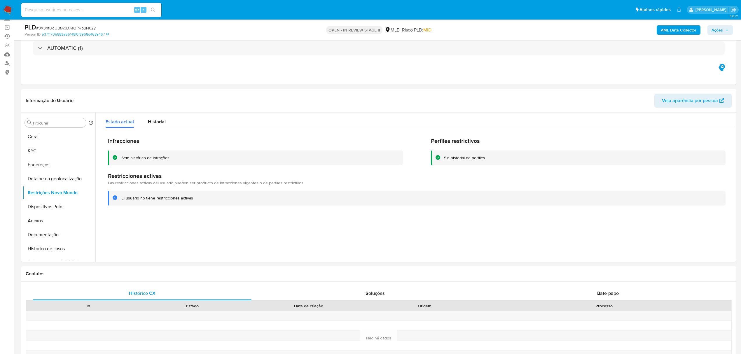
click at [68, 209] on button "Dispositivos Point" at bounding box center [56, 207] width 68 height 14
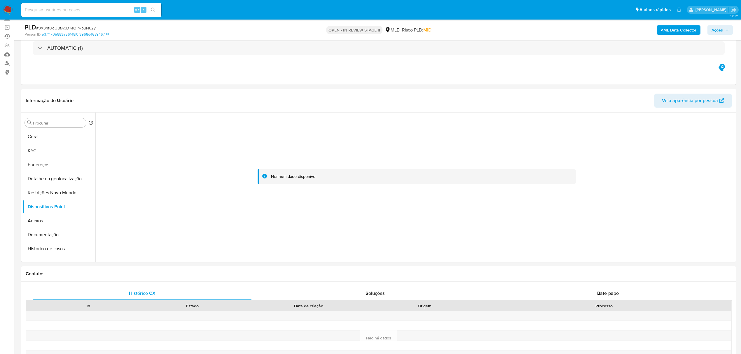
click at [52, 234] on button "Documentação" at bounding box center [56, 235] width 68 height 14
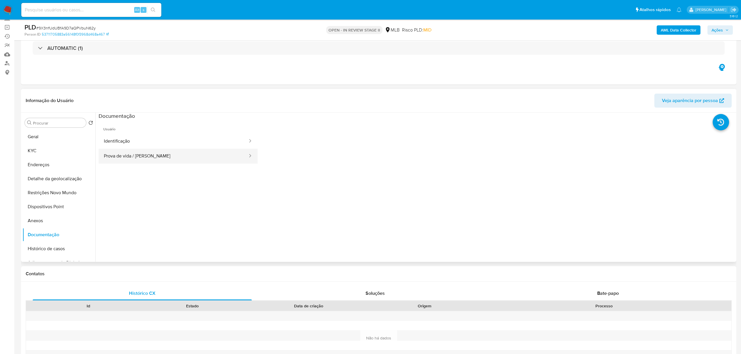
click at [140, 157] on button "Prova de vida / Selfie" at bounding box center [174, 156] width 150 height 15
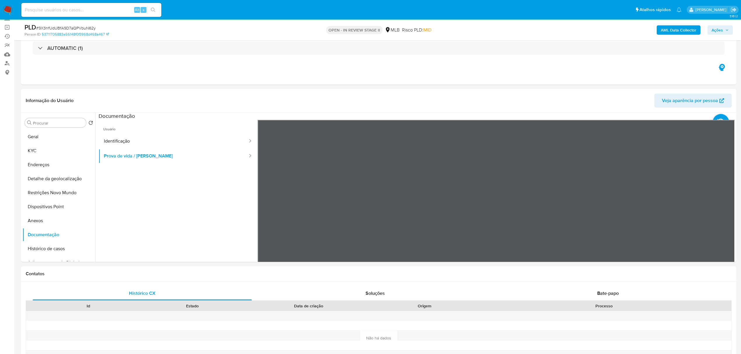
click at [36, 155] on button "KYC" at bounding box center [56, 151] width 68 height 14
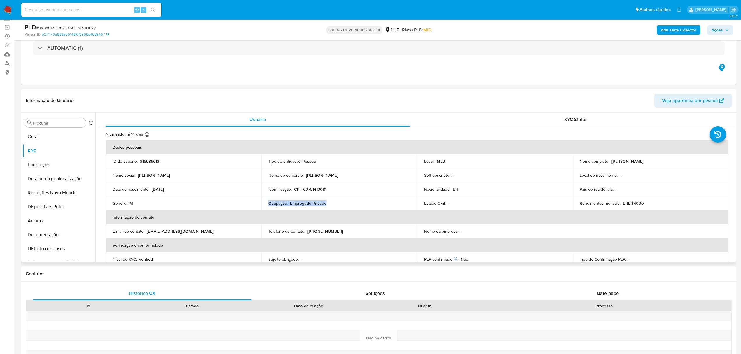
drag, startPoint x: 340, startPoint y: 206, endPoint x: 267, endPoint y: 204, distance: 72.9
click at [267, 204] on td "Ocupação : Empregado Privado" at bounding box center [339, 203] width 156 height 14
copy div "Ocupação : Empregado Privado"
click at [58, 192] on button "Restrições Novo Mundo" at bounding box center [56, 193] width 68 height 14
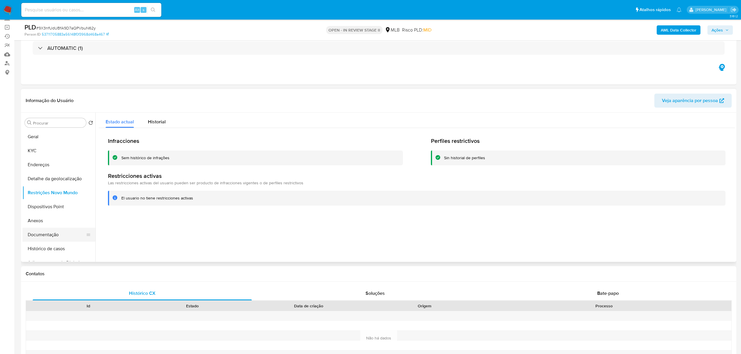
click at [39, 234] on button "Documentação" at bounding box center [56, 235] width 68 height 14
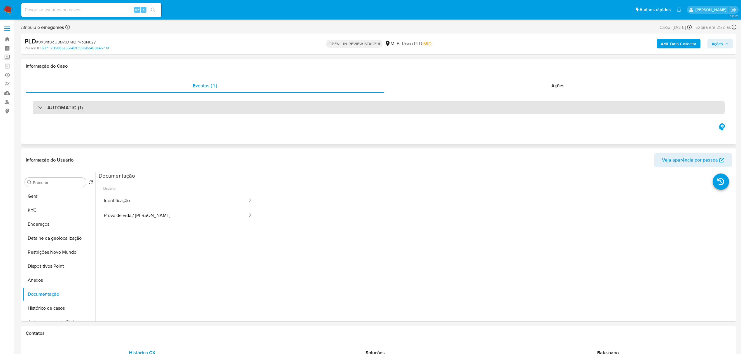
click at [91, 110] on div "AUTOMATIC (1)" at bounding box center [379, 107] width 692 height 13
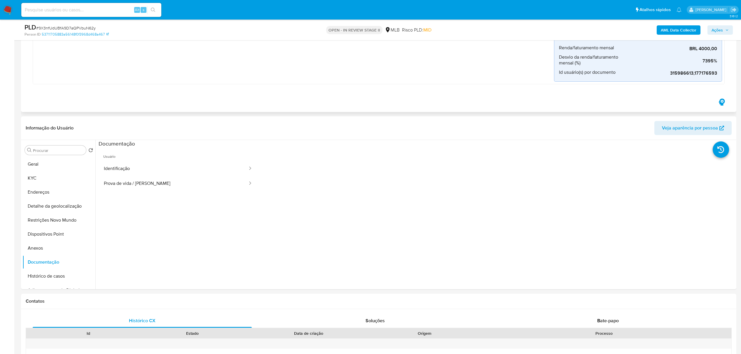
scroll to position [233, 0]
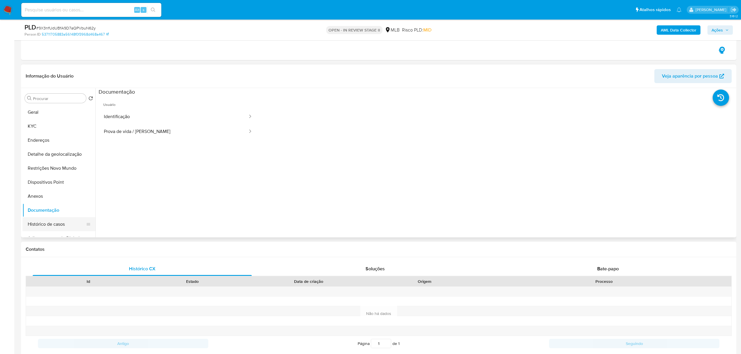
click at [36, 224] on button "Histórico de casos" at bounding box center [56, 224] width 68 height 14
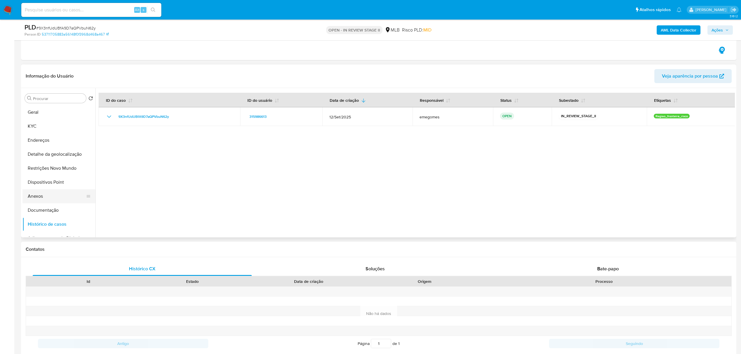
click at [40, 196] on button "Anexos" at bounding box center [56, 196] width 68 height 14
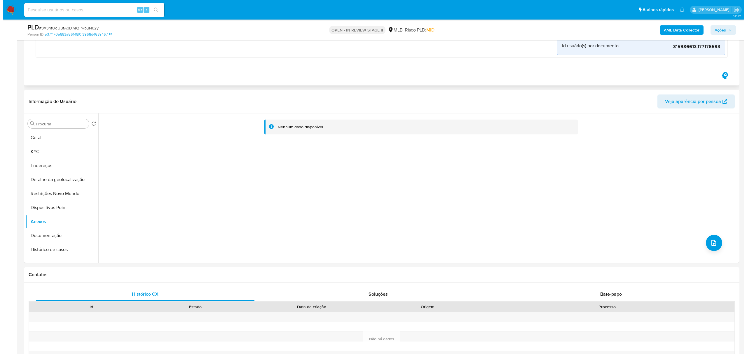
scroll to position [194, 0]
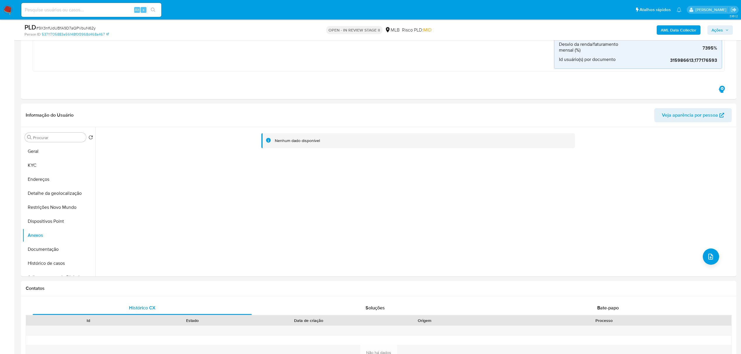
click at [676, 30] on b "AML Data Collector" at bounding box center [679, 29] width 36 height 9
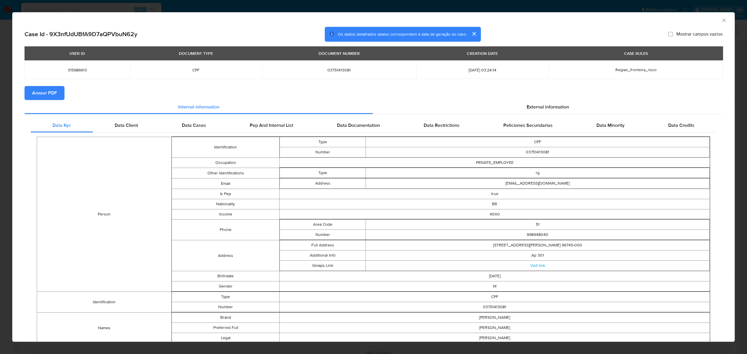
click at [31, 89] on button "Anexar PDF" at bounding box center [44, 93] width 40 height 14
click at [721, 18] on icon "Fechar a janela" at bounding box center [724, 20] width 6 height 6
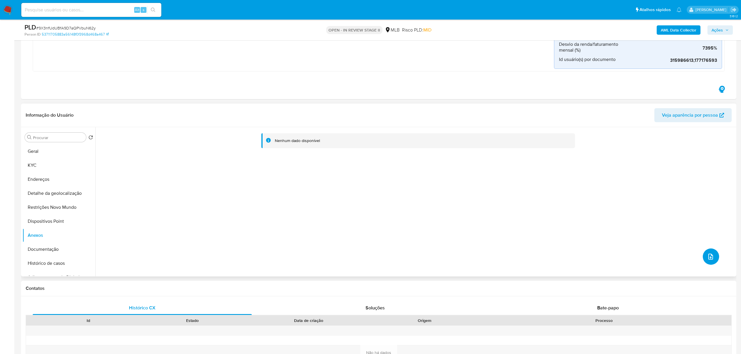
click at [708, 255] on icon "upload-file" at bounding box center [710, 256] width 7 height 7
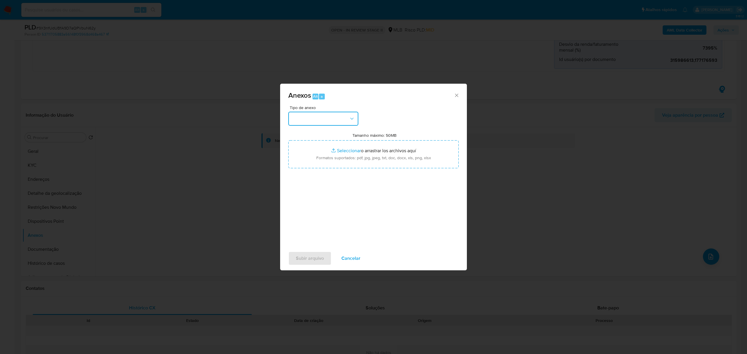
click at [350, 117] on icon "button" at bounding box center [352, 119] width 6 height 6
click at [304, 156] on span "OUTROS" at bounding box center [301, 154] width 18 height 6
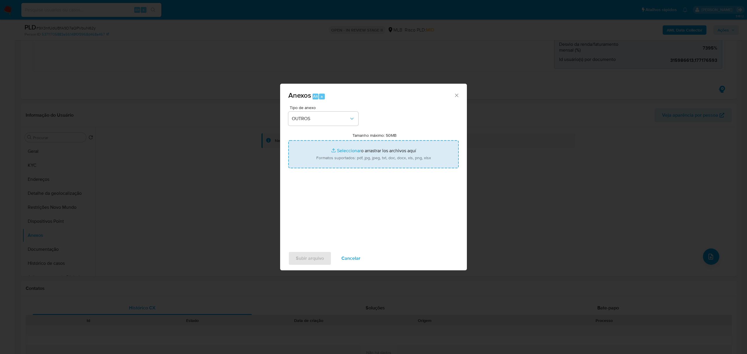
click at [347, 152] on input "Tamanho máximo: 50MB Seleccionar archivos" at bounding box center [373, 154] width 170 height 28
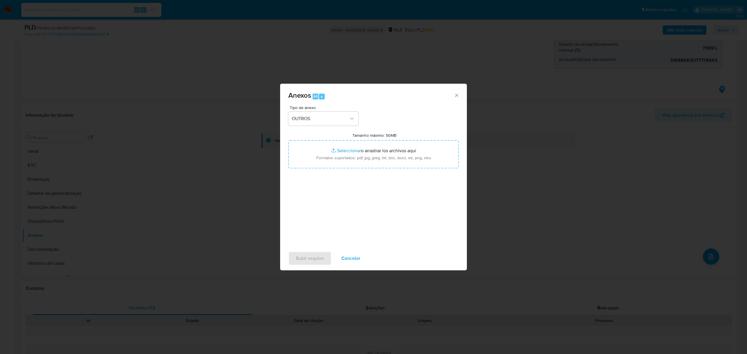
click at [455, 94] on icon "Cerrar" at bounding box center [456, 95] width 3 height 3
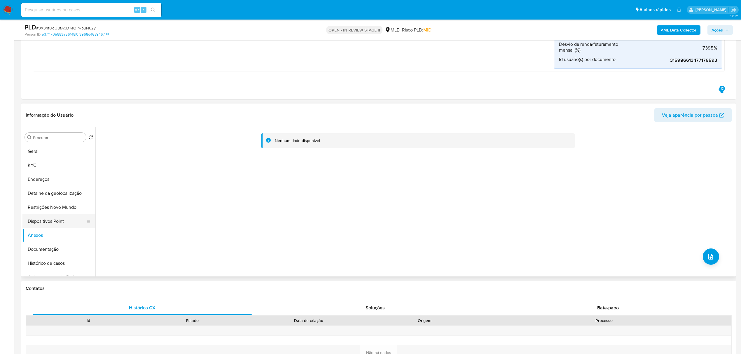
click at [45, 219] on button "Dispositivos Point" at bounding box center [56, 221] width 68 height 14
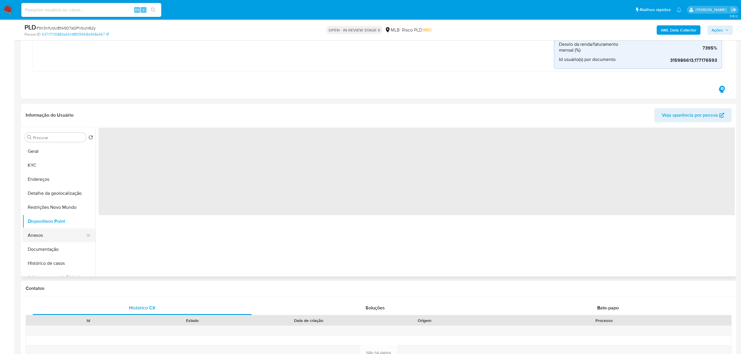
click at [38, 235] on button "Anexos" at bounding box center [56, 235] width 68 height 14
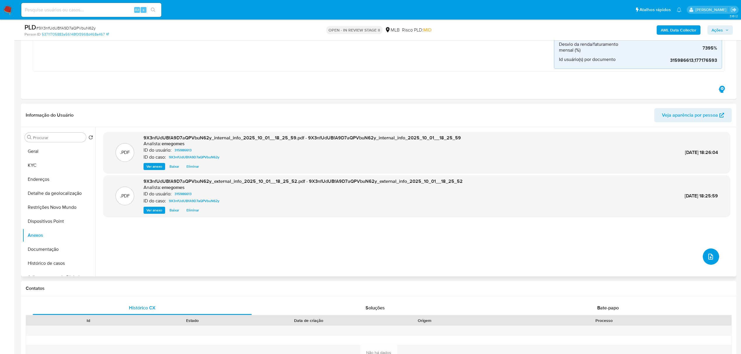
click at [713, 253] on button "upload-file" at bounding box center [711, 256] width 16 height 16
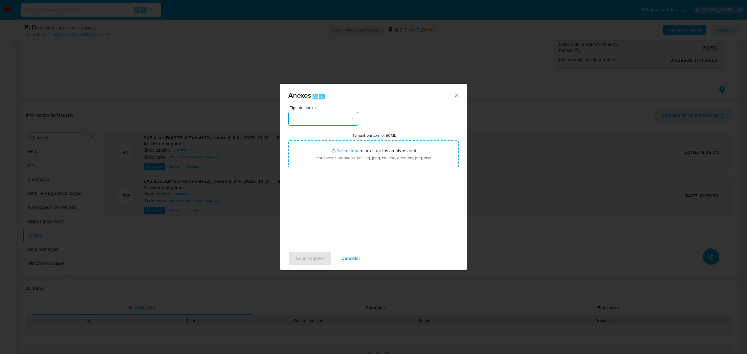
click at [356, 118] on button "button" at bounding box center [323, 119] width 70 height 14
click at [313, 153] on div "OUTROS" at bounding box center [321, 154] width 59 height 14
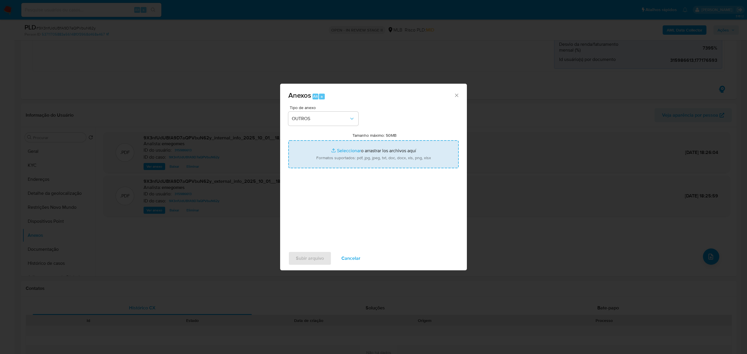
click at [345, 148] on input "Tamanho máximo: 50MB Seleccionar archivos" at bounding box center [373, 154] width 170 height 28
type input "C:\fakepath\SAR - 9X3nfUdUBfA9D7aQPVbuN62y - CPF 03751413081 - GUSTAVO DE SOUZA…"
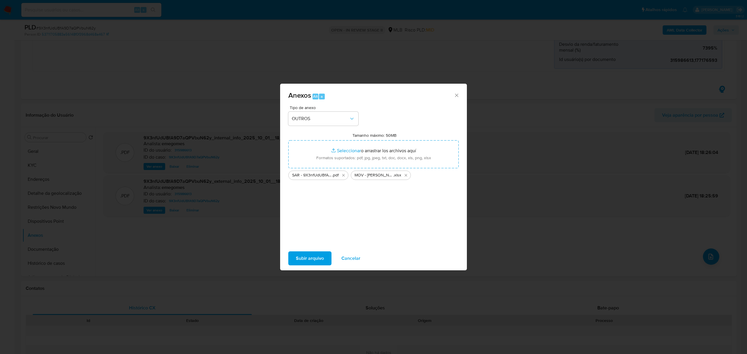
click at [322, 265] on div "Subir arquivo Cancelar" at bounding box center [373, 258] width 187 height 22
click at [323, 260] on span "Subir arquivo" at bounding box center [310, 258] width 28 height 13
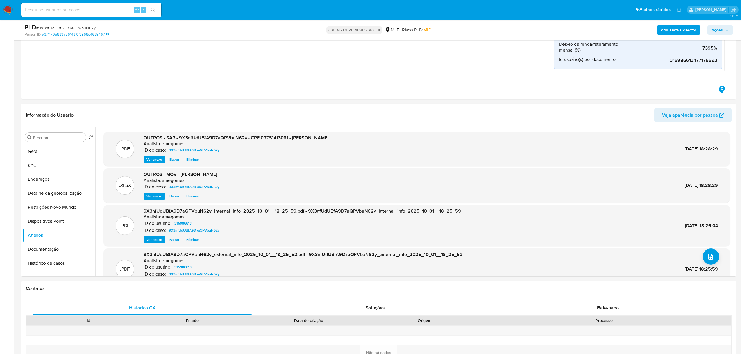
click at [728, 31] on icon "button" at bounding box center [726, 29] width 3 height 3
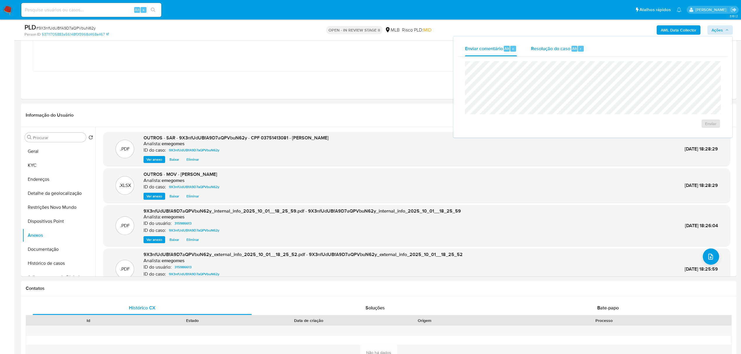
click at [535, 50] on span "Resolução do caso" at bounding box center [550, 48] width 39 height 7
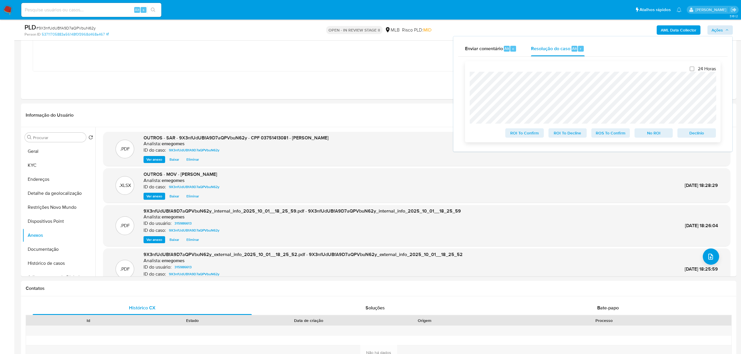
click at [617, 134] on span "ROS To Confirm" at bounding box center [610, 133] width 30 height 8
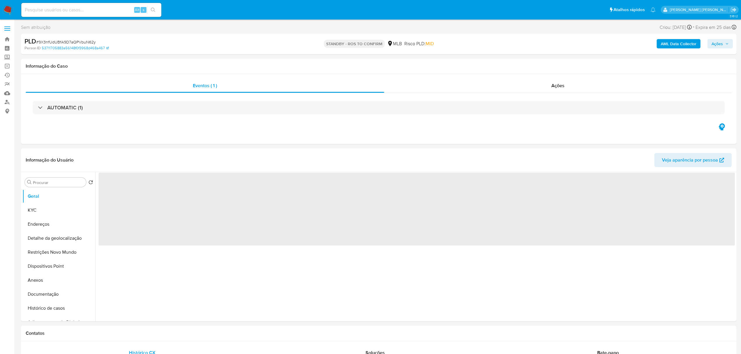
select select "10"
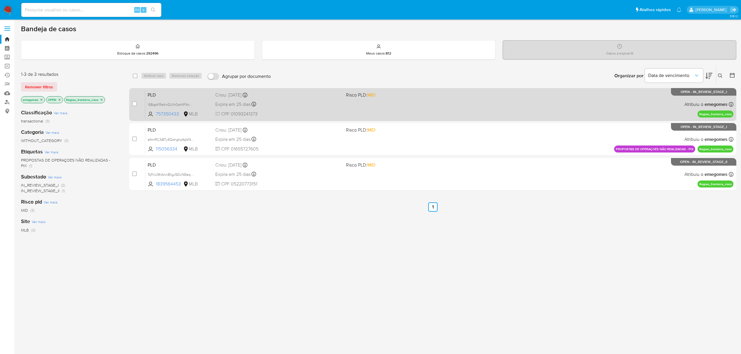
click at [293, 106] on div "Expira em 25 dias Expira em [DATE] 00:26:46" at bounding box center [278, 104] width 126 height 8
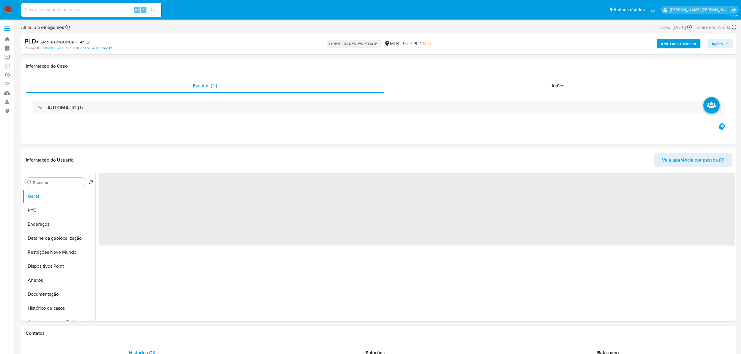
select select "10"
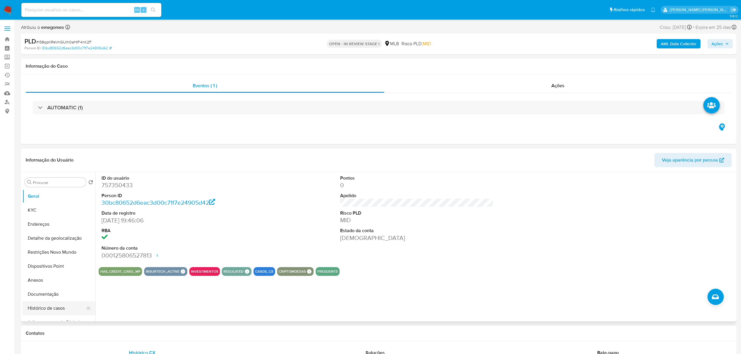
click at [44, 311] on button "Histórico de casos" at bounding box center [56, 308] width 68 height 14
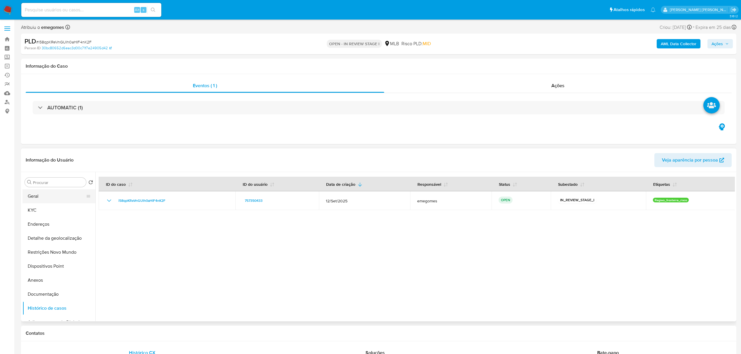
click at [49, 195] on button "Geral" at bounding box center [56, 196] width 68 height 14
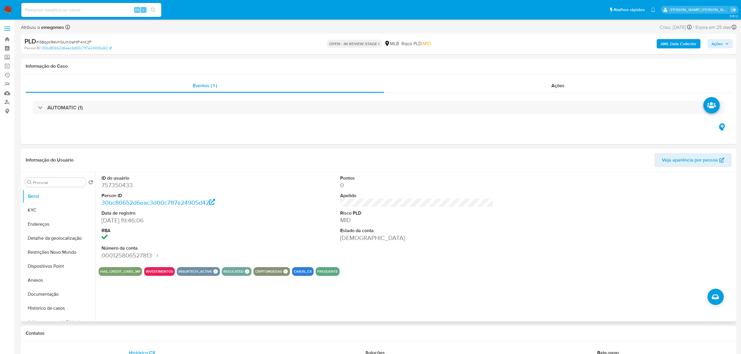
click at [165, 154] on header "Informação do Usuário Veja aparência por pessoa" at bounding box center [379, 160] width 706 height 14
click at [45, 213] on button "KYC" at bounding box center [56, 210] width 68 height 14
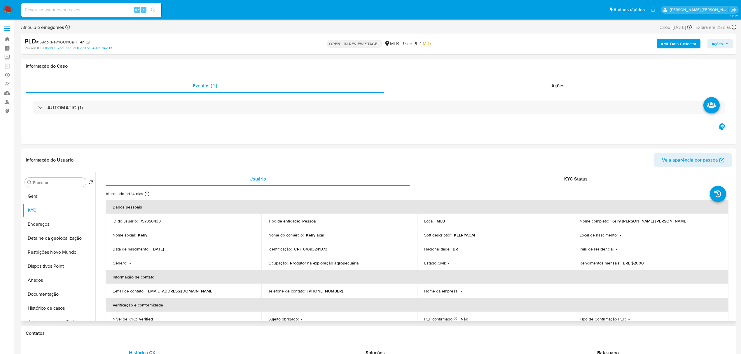
click at [147, 157] on header "Informação do Usuário Veja aparência por pessoa" at bounding box center [379, 160] width 706 height 14
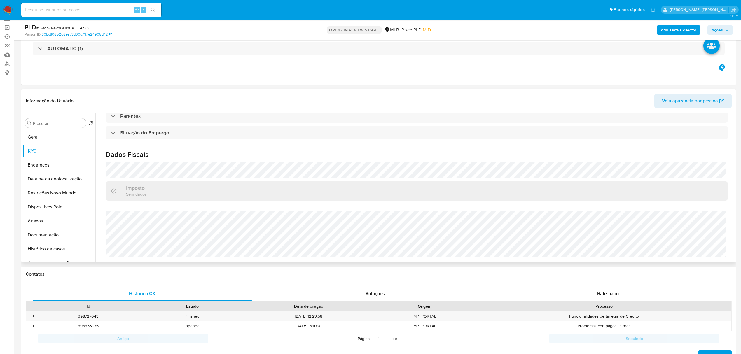
scroll to position [39, 0]
click at [41, 164] on button "Endereços" at bounding box center [56, 165] width 68 height 14
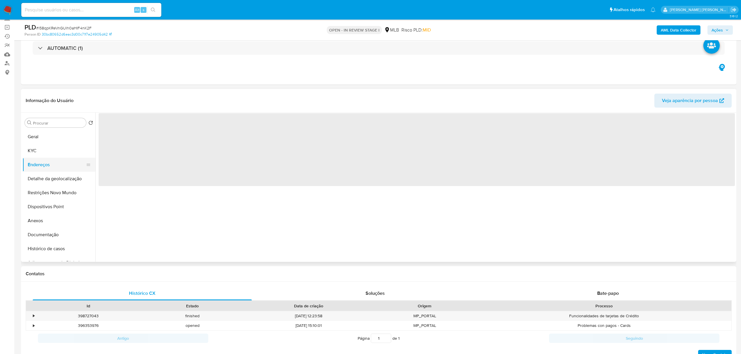
scroll to position [0, 0]
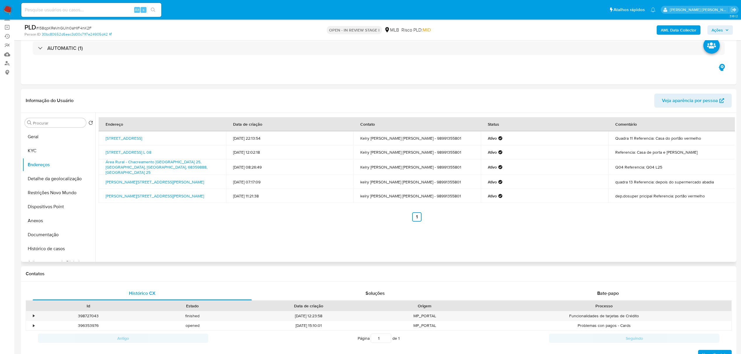
click at [150, 96] on header "Informação do Usuário Veja aparência por pessoa" at bounding box center [379, 101] width 706 height 14
click at [58, 179] on button "Detalhe da geolocalização" at bounding box center [56, 179] width 68 height 14
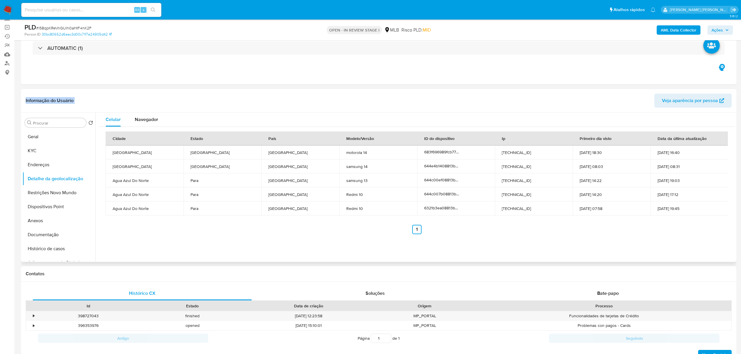
click at [243, 92] on div "Informação do Usuário Veja aparência por pessoa" at bounding box center [378, 101] width 715 height 24
click at [56, 192] on button "Restrições Novo Mundo" at bounding box center [56, 193] width 68 height 14
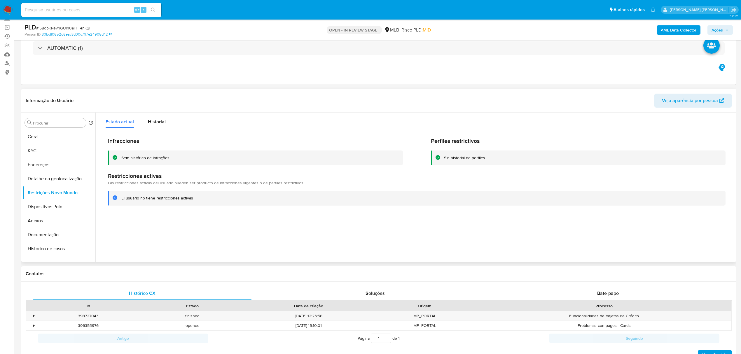
click at [159, 93] on div "Informação do Usuário Veja aparência por pessoa" at bounding box center [378, 101] width 715 height 24
click at [38, 208] on button "Dispositivos Point" at bounding box center [56, 207] width 68 height 14
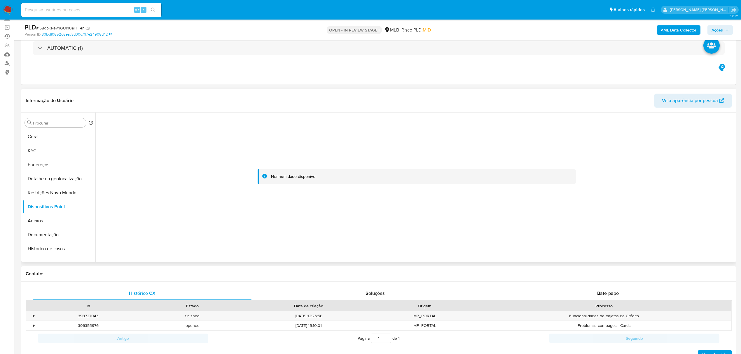
click at [153, 96] on header "Informação do Usuário Veja aparência por pessoa" at bounding box center [379, 101] width 706 height 14
click at [47, 237] on button "Documentação" at bounding box center [56, 235] width 68 height 14
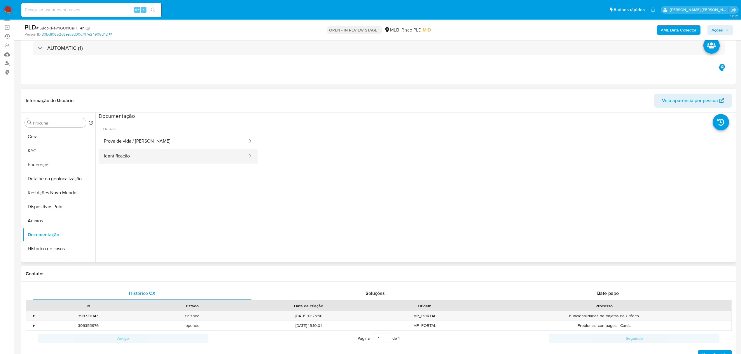
click at [138, 160] on button "Identificação" at bounding box center [174, 156] width 150 height 15
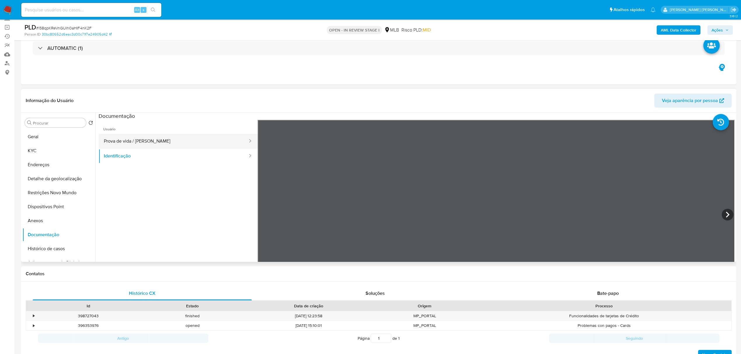
click at [141, 134] on button "Prova de vida / Selfie" at bounding box center [174, 141] width 150 height 15
click at [50, 150] on button "KYC" at bounding box center [56, 151] width 68 height 14
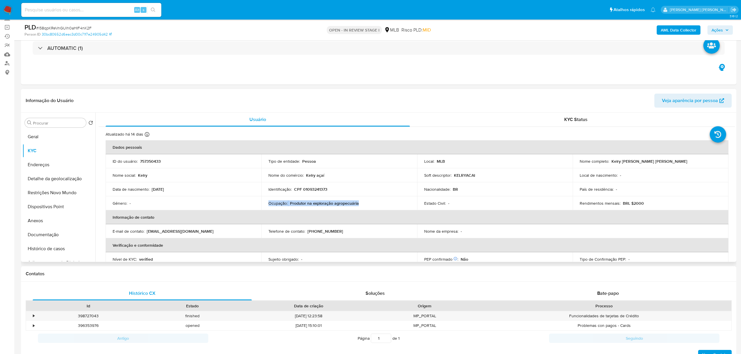
drag, startPoint x: 369, startPoint y: 205, endPoint x: 267, endPoint y: 206, distance: 101.8
click at [268, 206] on div "Ocupação : Produtor na exploração agropecuária" at bounding box center [339, 203] width 142 height 5
copy div "Ocupação : Produtor na exploração agropecuária"
click at [48, 248] on button "Histórico de casos" at bounding box center [56, 249] width 68 height 14
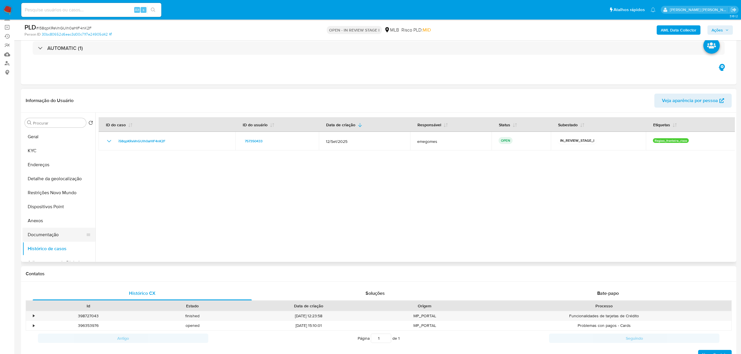
click at [49, 233] on button "Documentação" at bounding box center [56, 235] width 68 height 14
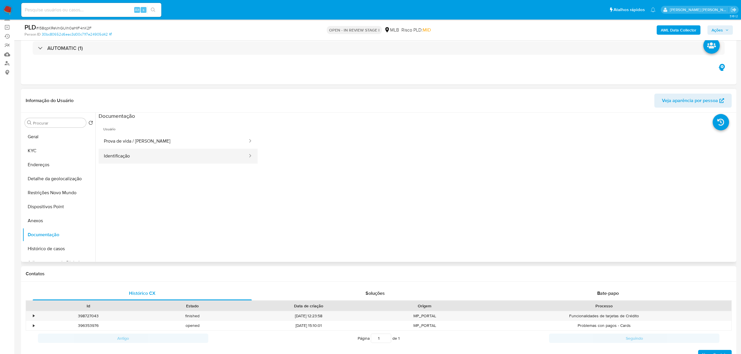
click at [124, 154] on button "Identificação" at bounding box center [174, 156] width 150 height 15
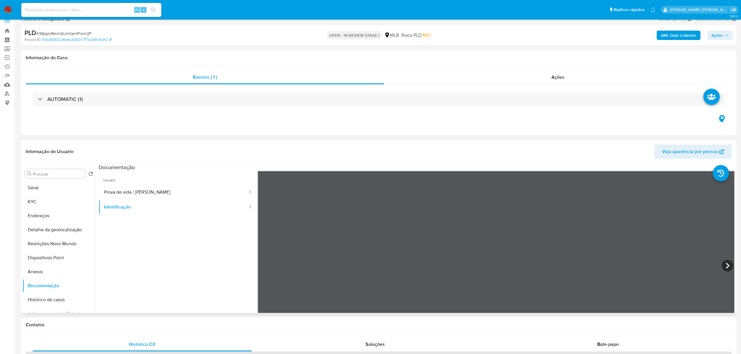
scroll to position [0, 0]
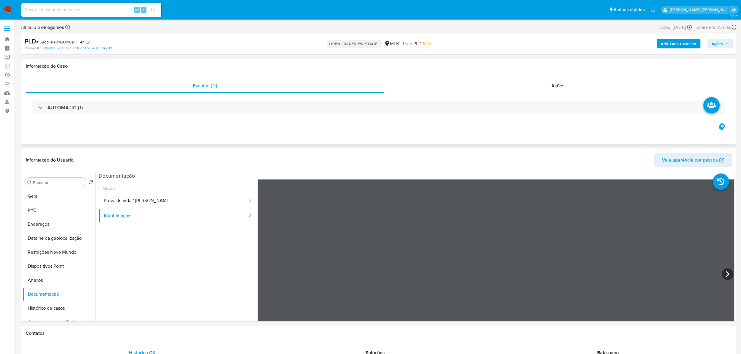
click at [99, 99] on div "AUTOMATIC (1)" at bounding box center [379, 107] width 706 height 29
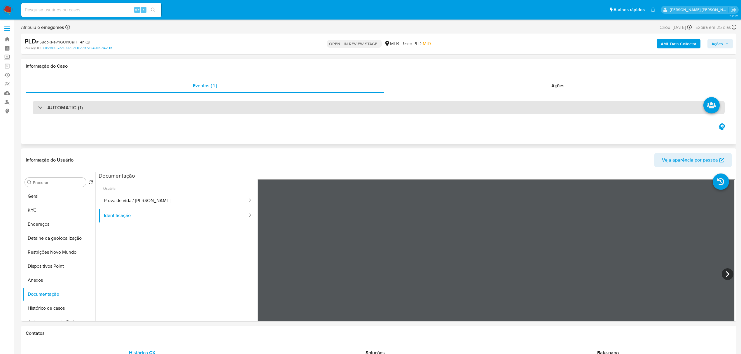
click at [98, 104] on div "AUTOMATIC (1)" at bounding box center [379, 107] width 692 height 13
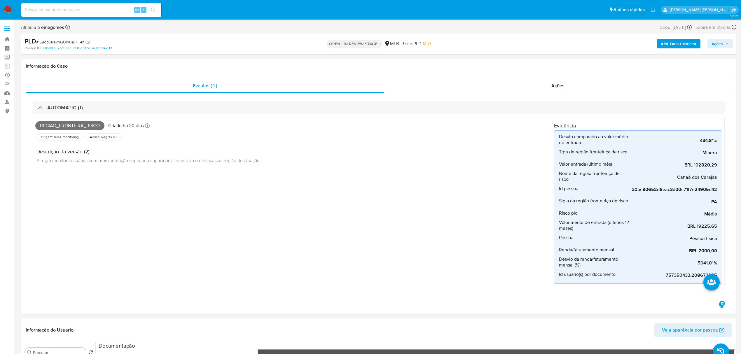
click at [674, 49] on div "AML Data Collector Ações" at bounding box center [615, 44] width 234 height 14
click at [679, 45] on b "AML Data Collector" at bounding box center [679, 43] width 36 height 9
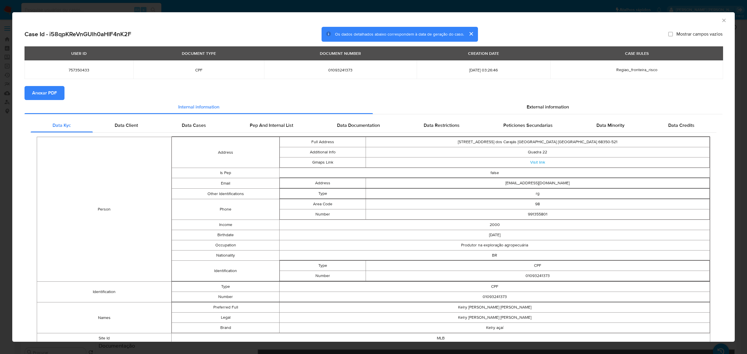
click at [52, 92] on span "Anexar PDF" at bounding box center [44, 93] width 25 height 13
click at [721, 20] on icon "Fechar a janela" at bounding box center [724, 20] width 6 height 6
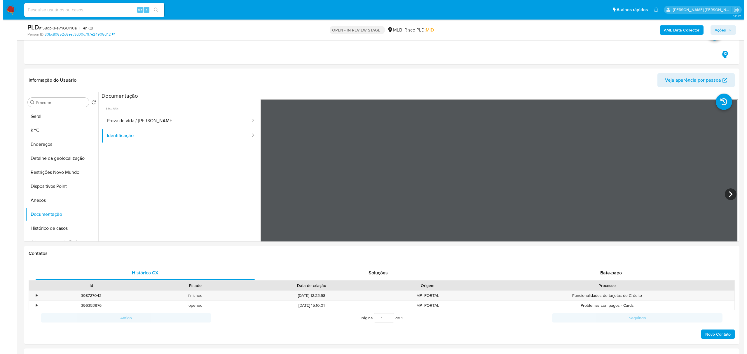
scroll to position [233, 0]
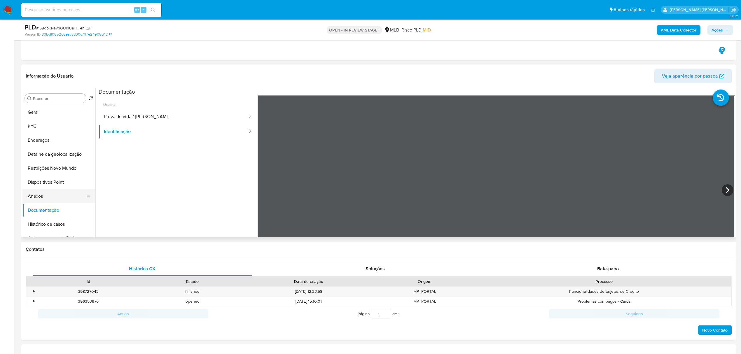
click at [34, 195] on button "Anexos" at bounding box center [56, 196] width 68 height 14
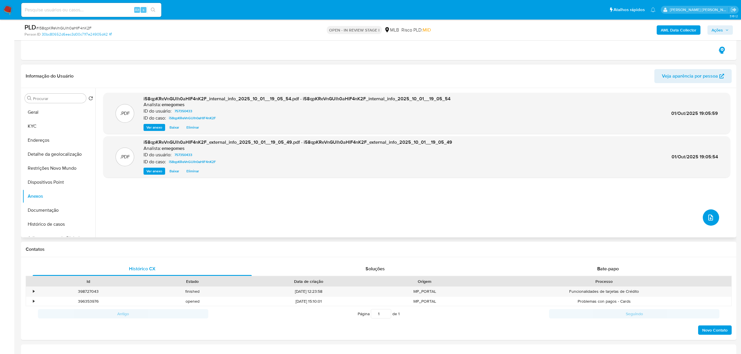
click at [707, 215] on span "upload-file" at bounding box center [710, 217] width 7 height 7
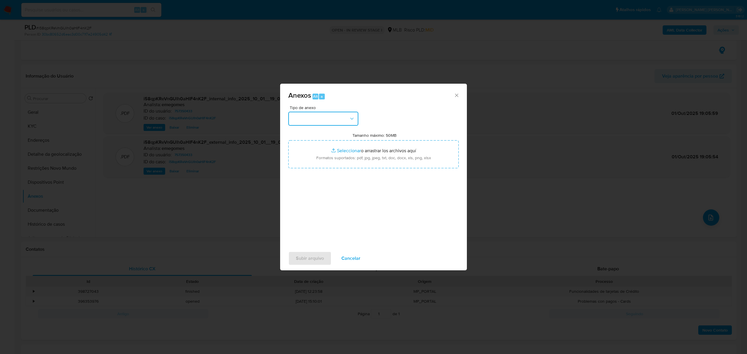
click at [348, 121] on button "button" at bounding box center [323, 119] width 70 height 14
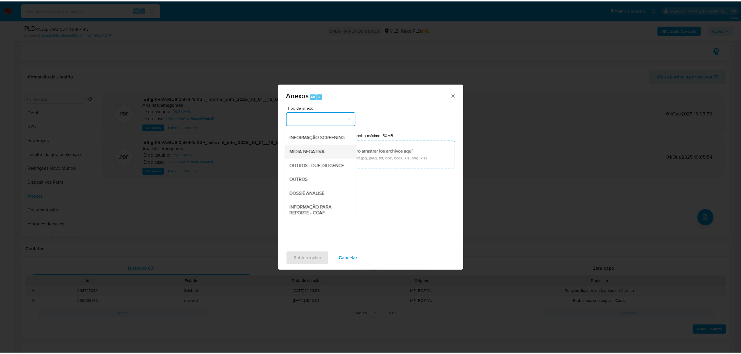
scroll to position [51, 0]
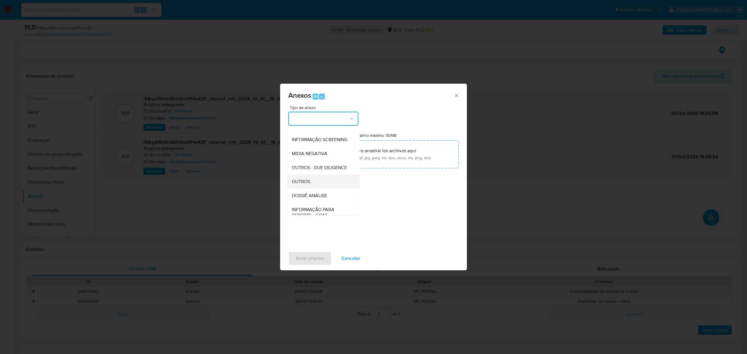
click at [306, 185] on span "OUTROS" at bounding box center [301, 182] width 18 height 6
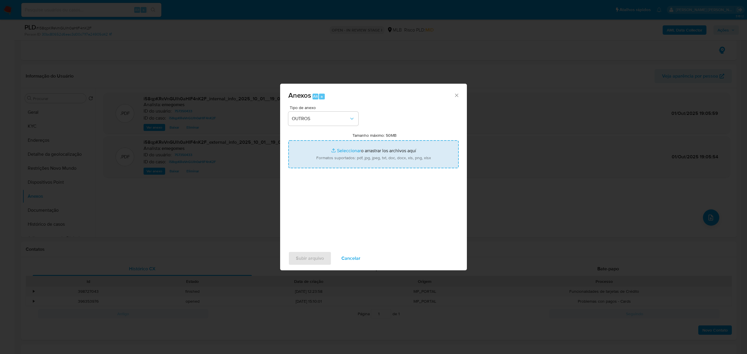
click at [339, 151] on input "Tamanho máximo: 50MB Seleccionar archivos" at bounding box center [373, 154] width 170 height 28
type input "C:\fakepath\MOV - Kelry Vieira de Oliveira .xlsx"
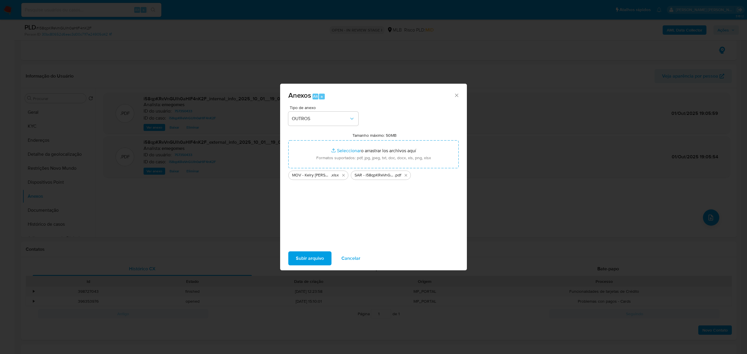
click at [314, 259] on span "Subir arquivo" at bounding box center [310, 258] width 28 height 13
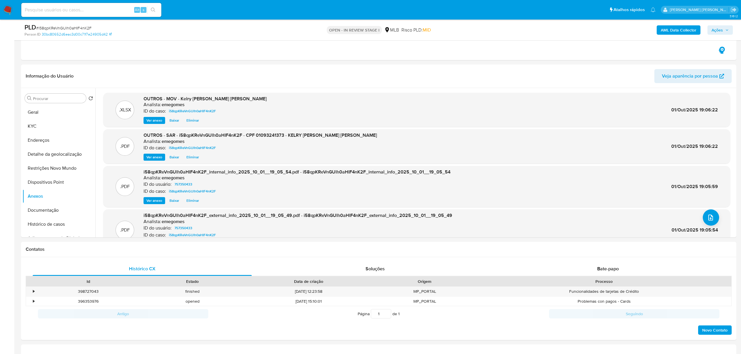
click at [726, 31] on icon "button" at bounding box center [726, 29] width 3 height 3
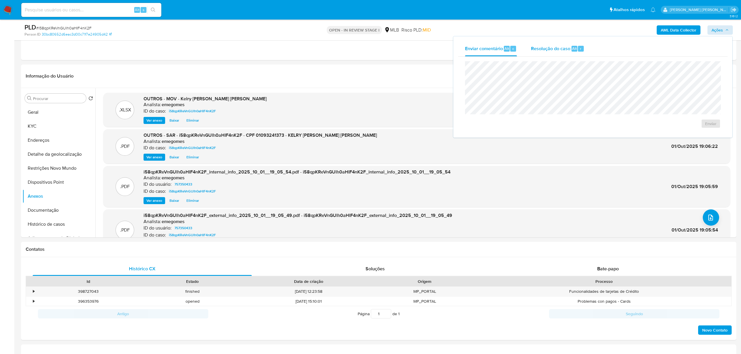
click at [551, 50] on span "Resolução do caso" at bounding box center [550, 48] width 39 height 7
click at [687, 136] on span "ROI Proposal" at bounding box center [696, 133] width 30 height 8
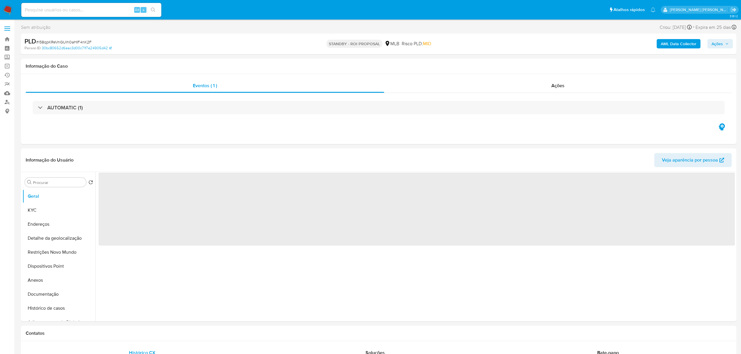
select select "10"
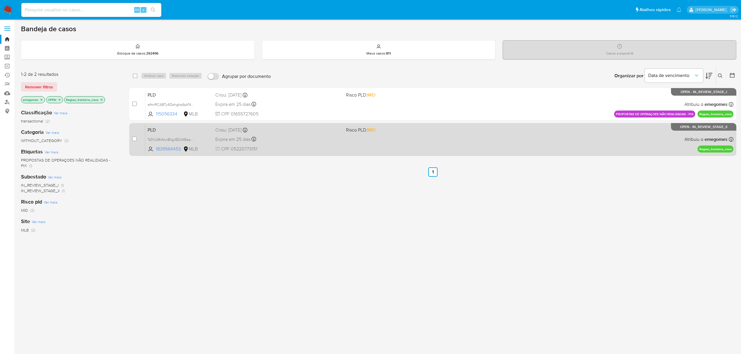
click at [266, 138] on div "Expira em 25 dias Expira em [DATE] 00:12:11" at bounding box center [278, 139] width 126 height 8
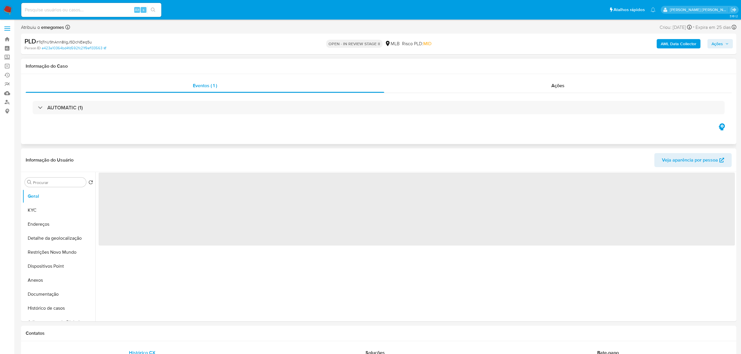
select select "10"
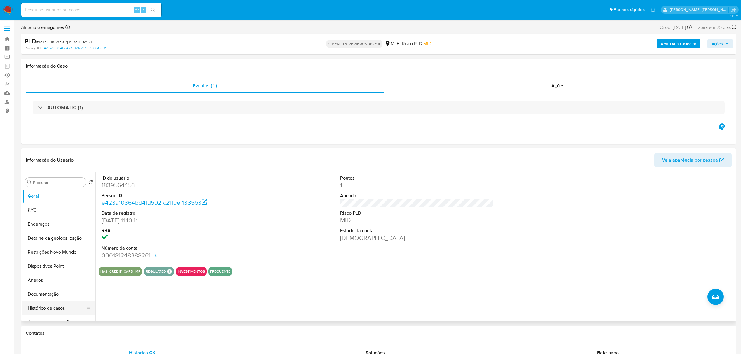
click at [50, 308] on button "Histórico de casos" at bounding box center [56, 308] width 68 height 14
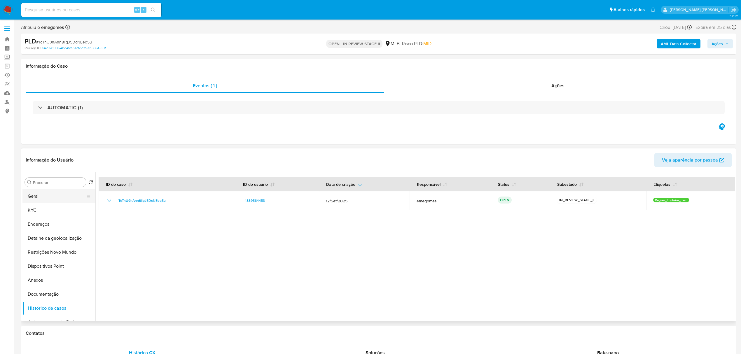
click at [38, 195] on button "Geral" at bounding box center [56, 196] width 68 height 14
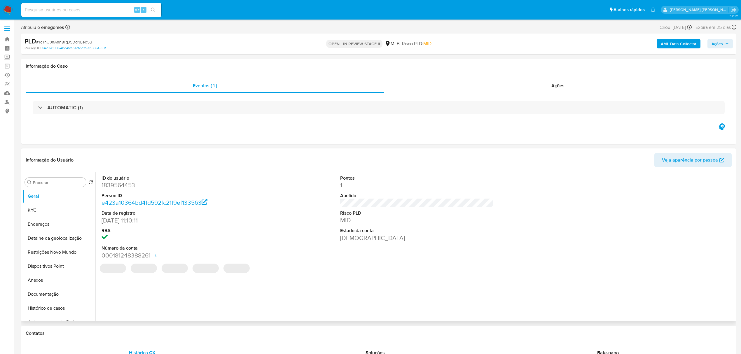
click at [146, 153] on header "Informação do Usuário Veja aparência por pessoa" at bounding box center [379, 160] width 706 height 14
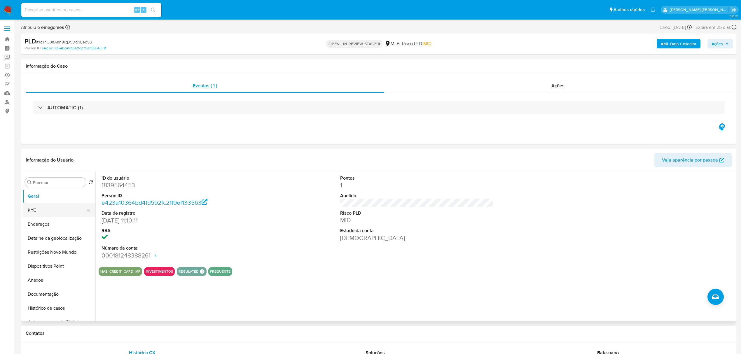
click at [44, 210] on button "KYC" at bounding box center [56, 210] width 68 height 14
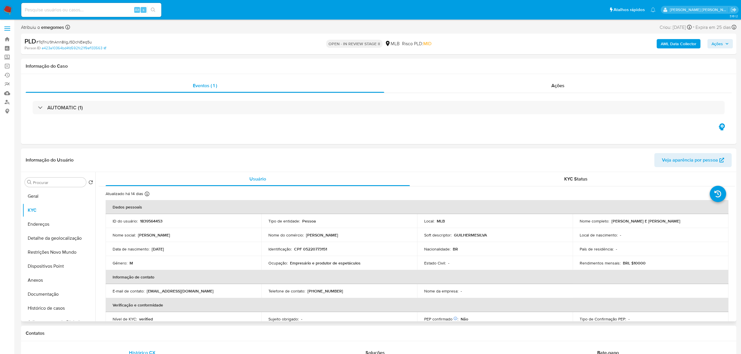
click at [177, 156] on header "Informação do Usuário Veja aparência por pessoa" at bounding box center [379, 160] width 706 height 14
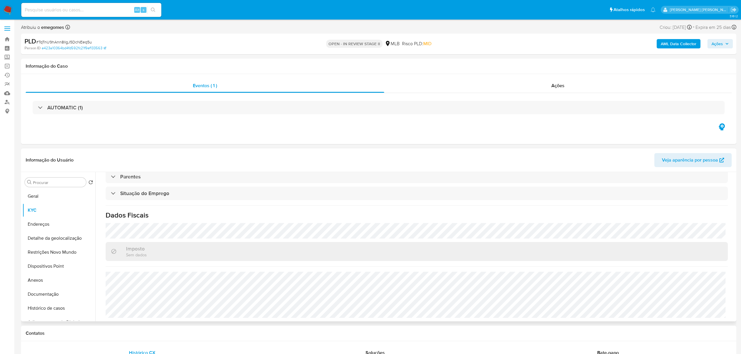
scroll to position [243, 0]
click at [209, 152] on div "Informação do Usuário Veja aparência por pessoa" at bounding box center [378, 160] width 715 height 24
click at [46, 228] on button "Endereços" at bounding box center [56, 224] width 68 height 14
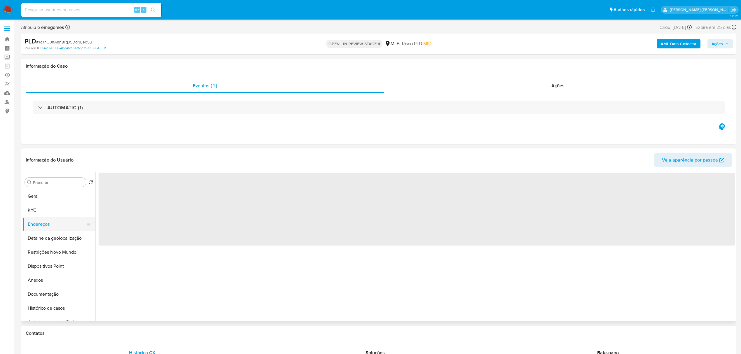
scroll to position [0, 0]
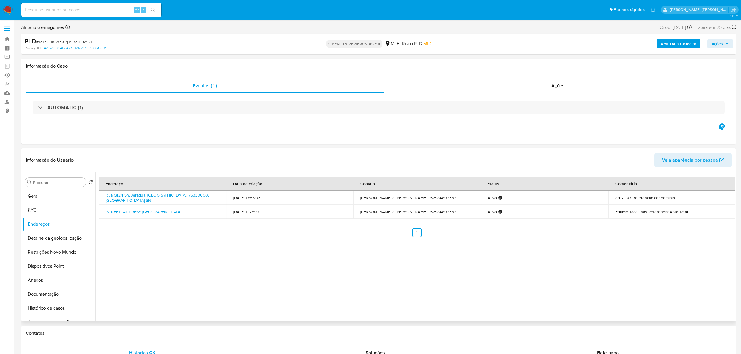
click at [282, 150] on div "Informação do Usuário Veja aparência por pessoa" at bounding box center [378, 160] width 715 height 24
click at [67, 237] on button "Detalhe da geolocalização" at bounding box center [56, 238] width 68 height 14
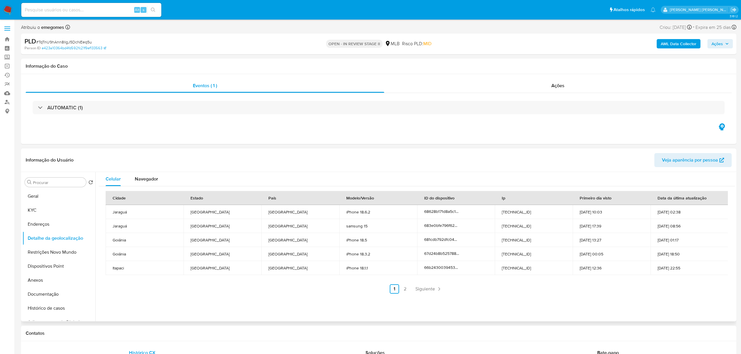
click at [252, 149] on div "Informação do Usuário Veja aparência por pessoa" at bounding box center [378, 160] width 715 height 24
click at [56, 255] on button "Restrições Novo Mundo" at bounding box center [56, 252] width 68 height 14
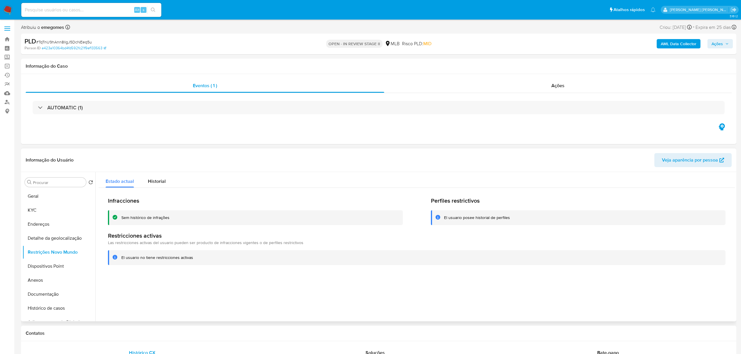
click at [186, 155] on header "Informação do Usuário Veja aparência por pessoa" at bounding box center [379, 160] width 706 height 14
click at [59, 262] on button "Dispositivos Point" at bounding box center [56, 266] width 68 height 14
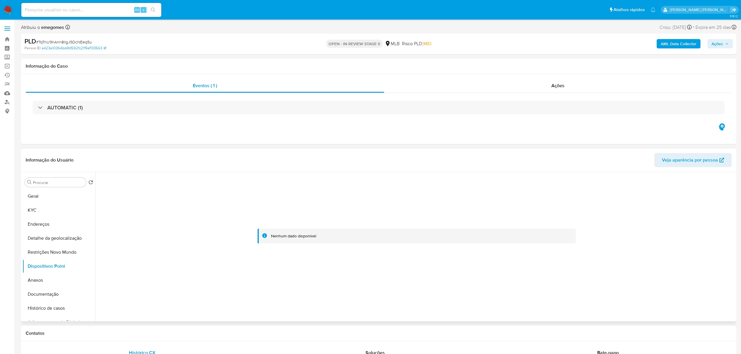
click at [188, 167] on header "Informação do Usuário Veja aparência por pessoa" at bounding box center [379, 160] width 706 height 14
